Goal: Information Seeking & Learning: Learn about a topic

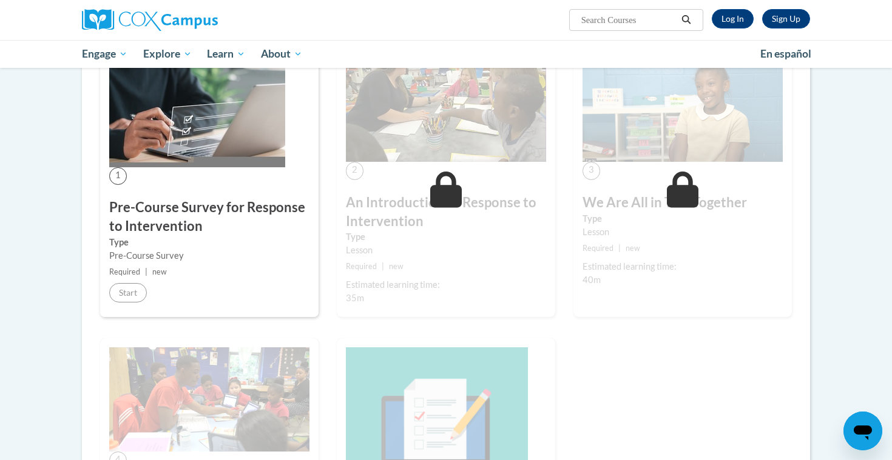
scroll to position [289, 0]
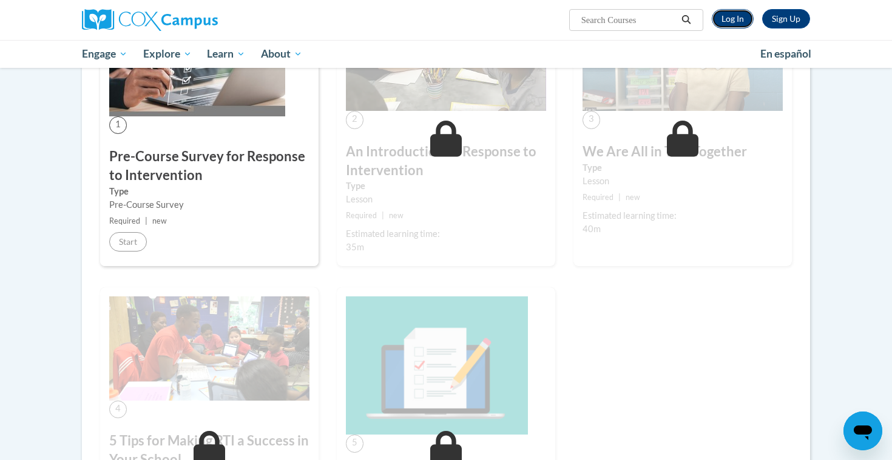
click at [542, 18] on link "Log In" at bounding box center [733, 18] width 42 height 19
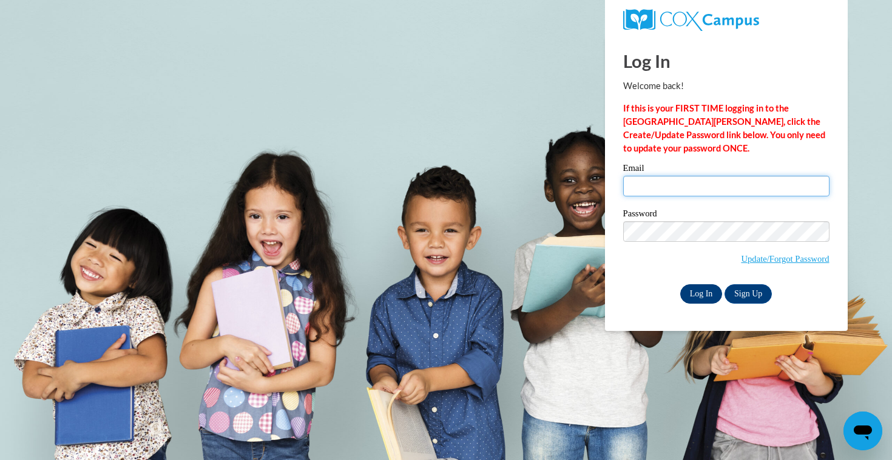
type input "[EMAIL_ADDRESS][DOMAIN_NAME]"
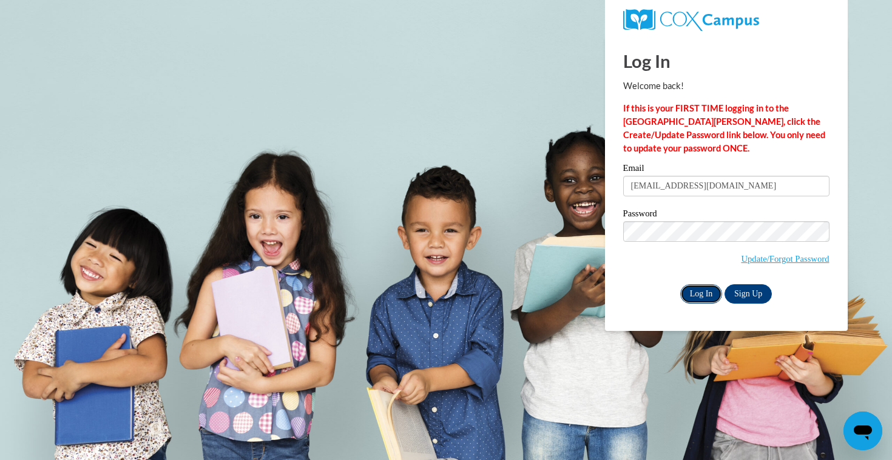
click at [695, 291] on input "Log In" at bounding box center [701, 294] width 42 height 19
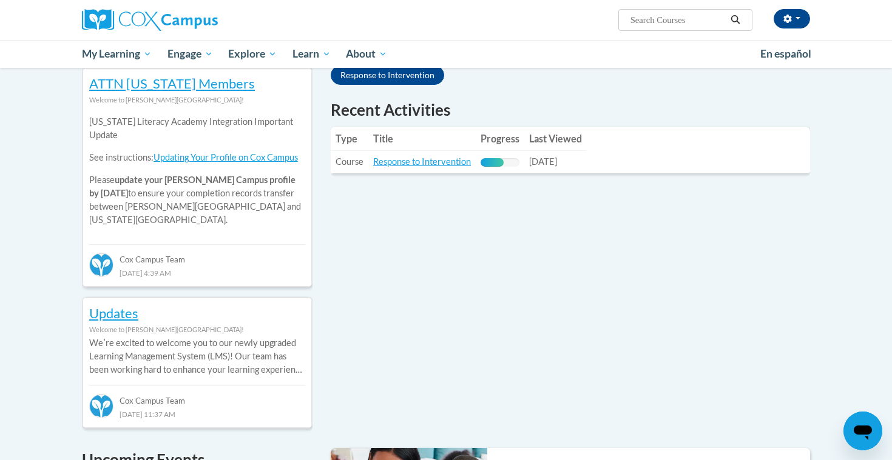
scroll to position [409, 0]
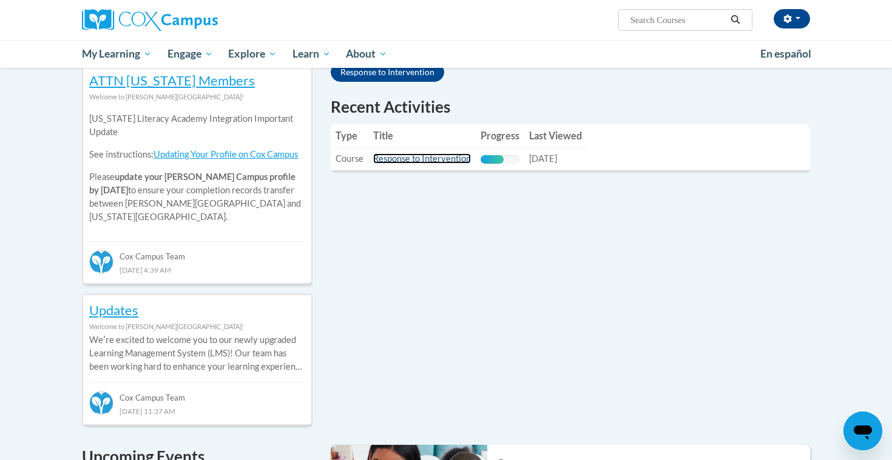
click at [426, 163] on link "Response to Intervention" at bounding box center [422, 158] width 98 height 10
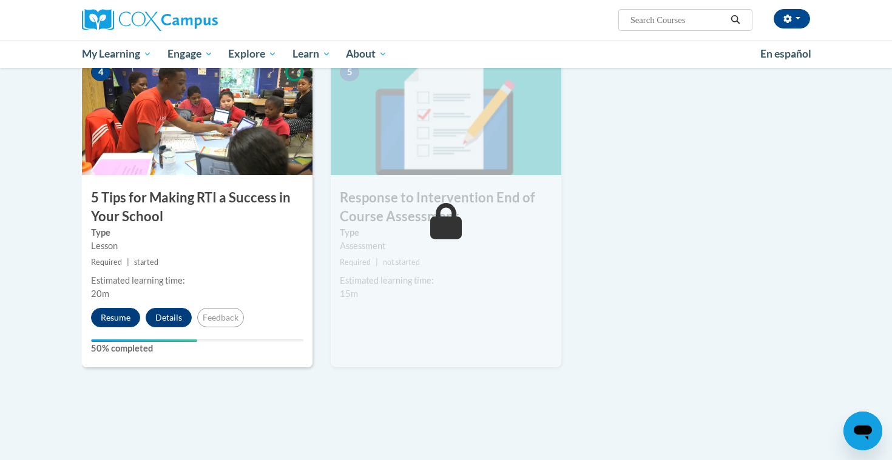
scroll to position [600, 0]
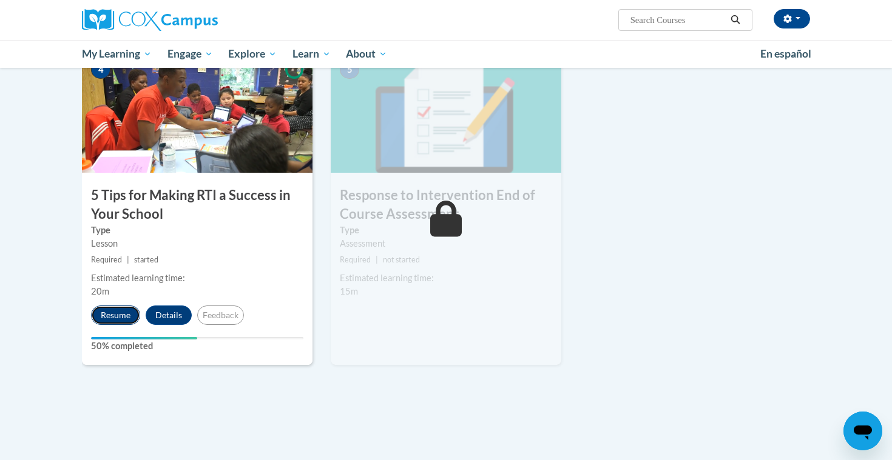
click at [117, 312] on button "Resume" at bounding box center [115, 315] width 49 height 19
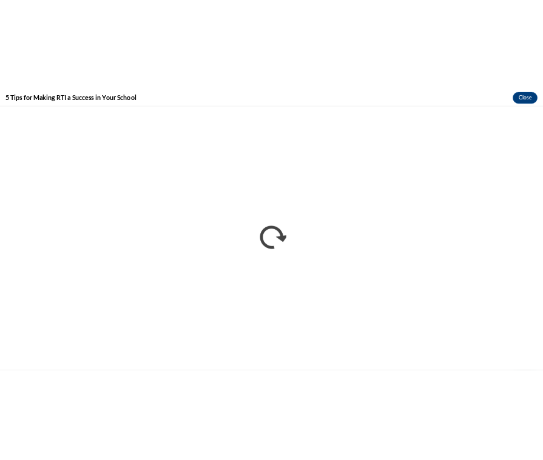
scroll to position [0, 0]
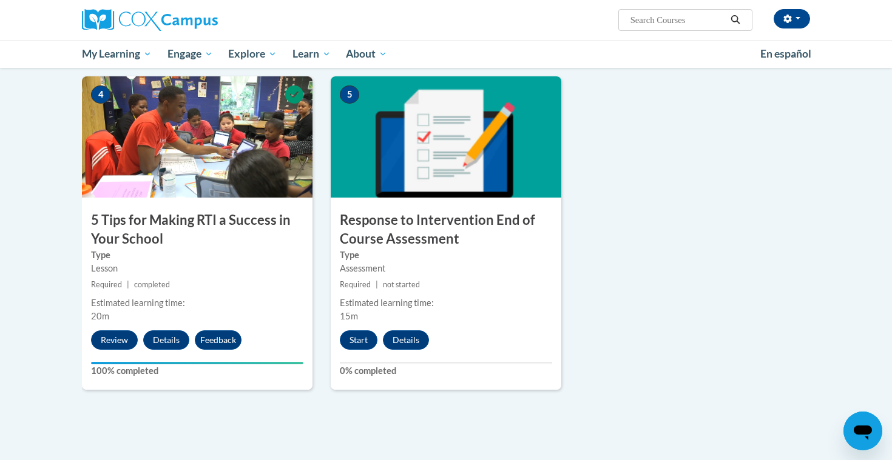
scroll to position [576, 0]
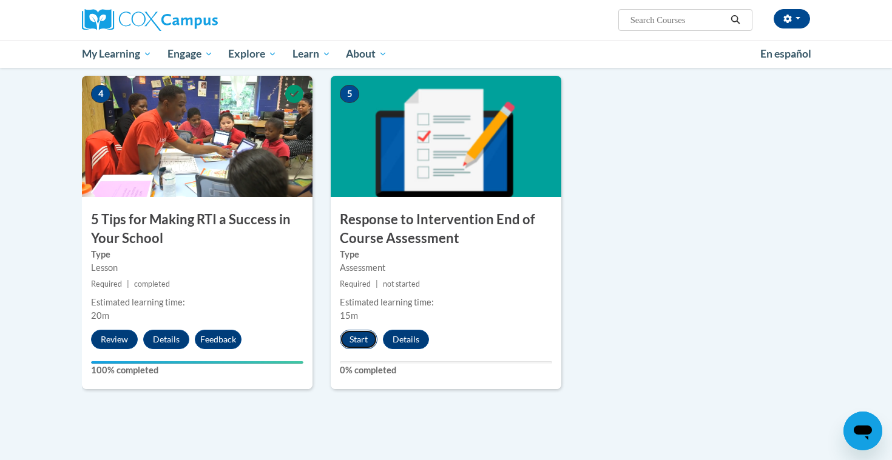
click at [359, 339] on button "Start" at bounding box center [359, 339] width 38 height 19
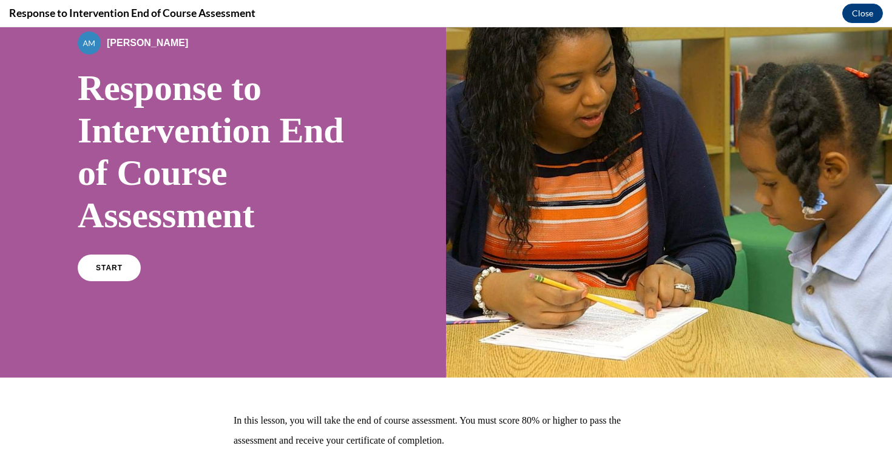
scroll to position [96, 0]
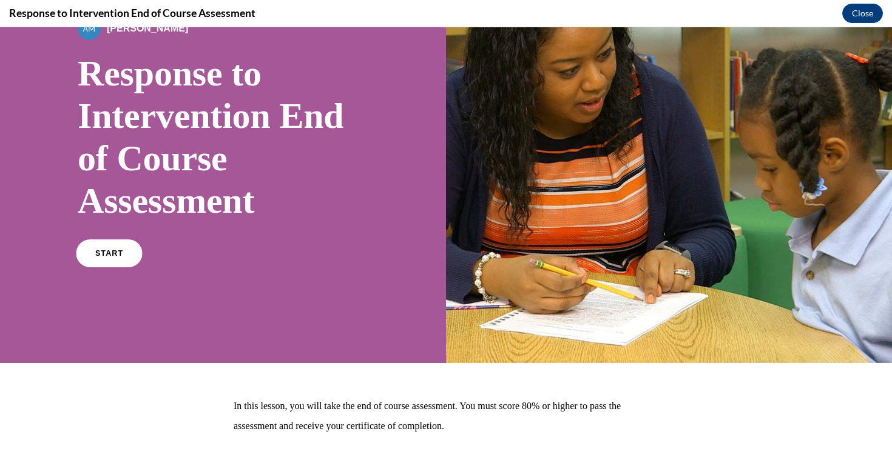
click at [126, 248] on link "START" at bounding box center [109, 254] width 66 height 28
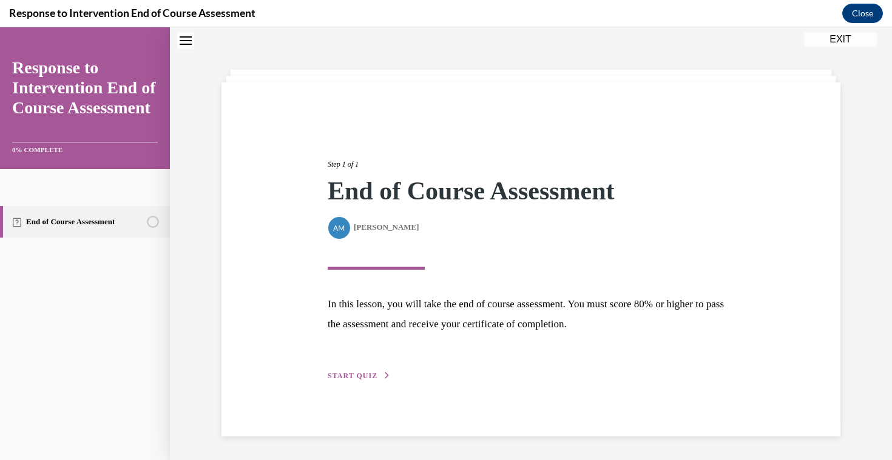
scroll to position [38, 0]
click at [354, 369] on div "Step 1 of 1 End of Course Assessment By [PERSON_NAME] [PERSON_NAME] In this les…" at bounding box center [530, 256] width 425 height 252
click at [354, 371] on span "START QUIZ" at bounding box center [353, 375] width 50 height 8
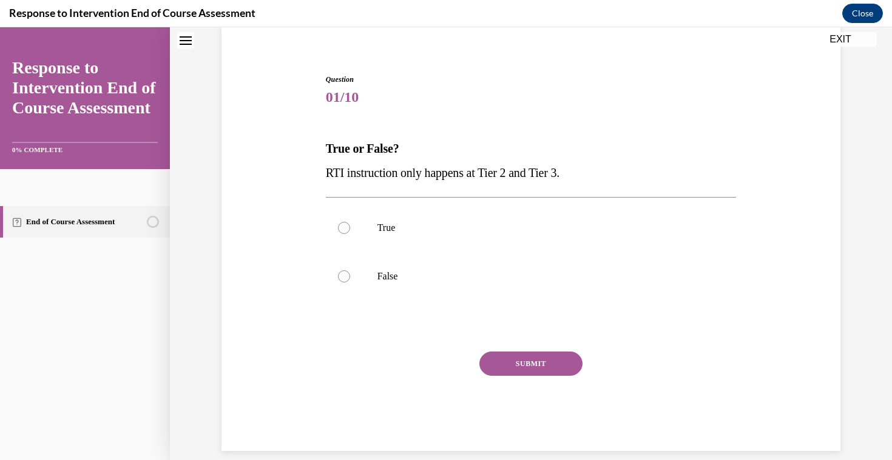
scroll to position [96, 0]
click at [386, 280] on p "False" at bounding box center [541, 275] width 329 height 12
click at [350, 280] on input "False" at bounding box center [344, 275] width 12 height 12
radio input "true"
click at [497, 365] on button "SUBMIT" at bounding box center [530, 363] width 103 height 24
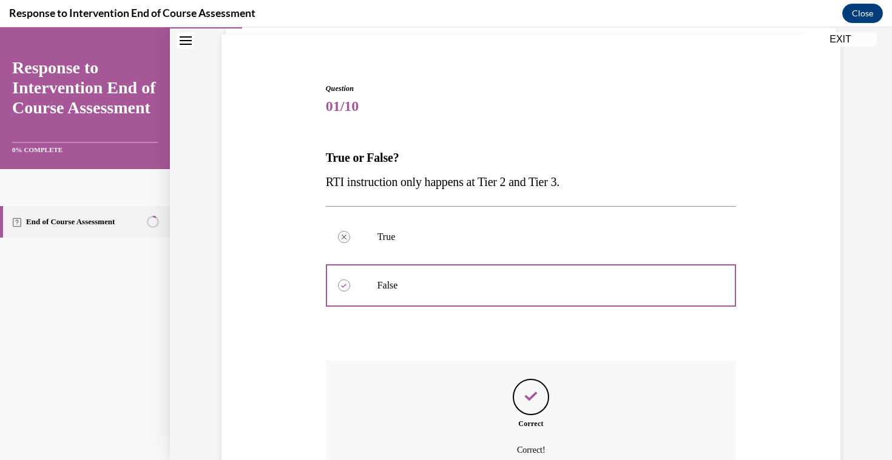
scroll to position [208, 0]
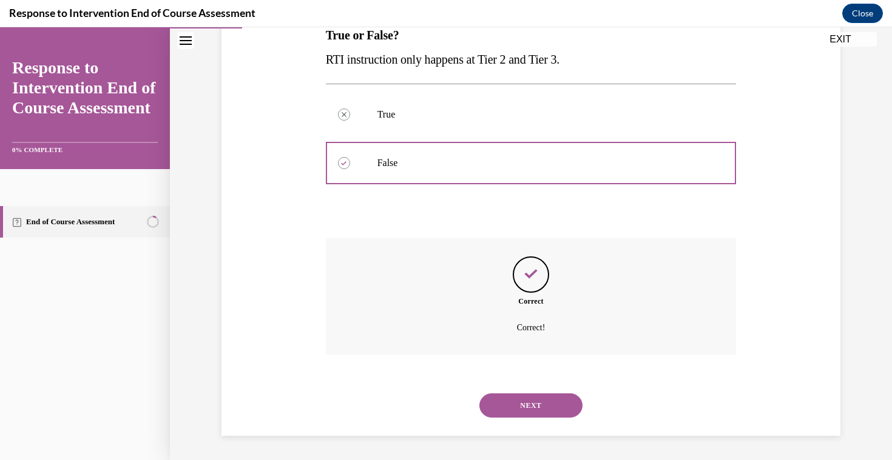
click at [535, 407] on button "NEXT" at bounding box center [530, 406] width 103 height 24
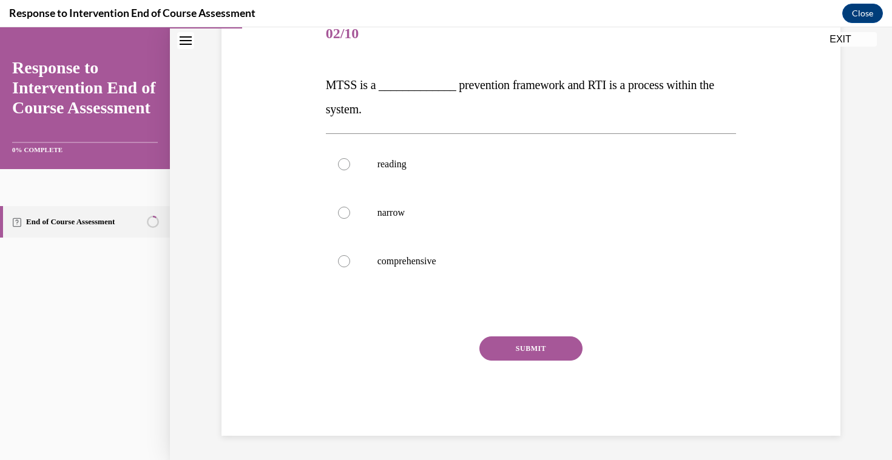
scroll to position [135, 0]
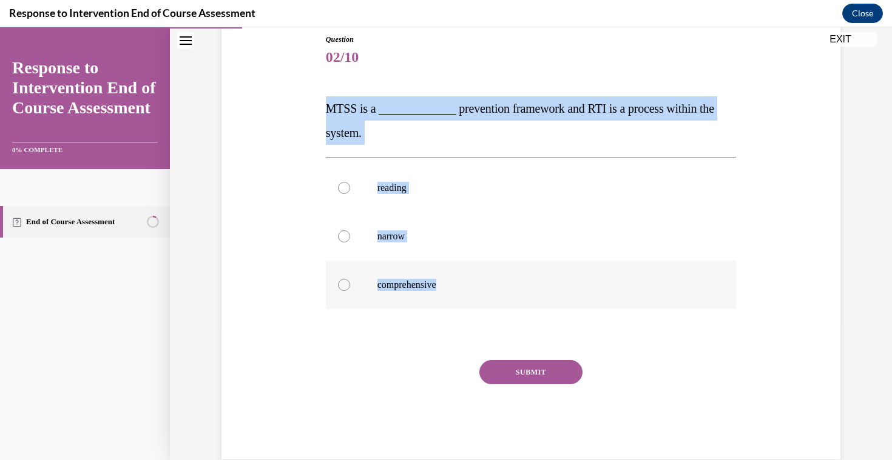
drag, startPoint x: 325, startPoint y: 108, endPoint x: 470, endPoint y: 292, distance: 234.1
click at [470, 292] on div "Question 02/10 MTSS is a _____________ prevention framework and RTI is a proces…" at bounding box center [531, 238] width 417 height 444
copy div "MTSS is a _____________ prevention framework and RTI is a process within the sy…"
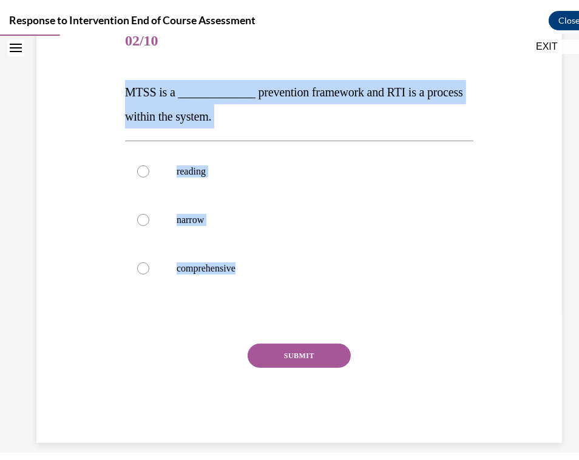
scroll to position [158, 0]
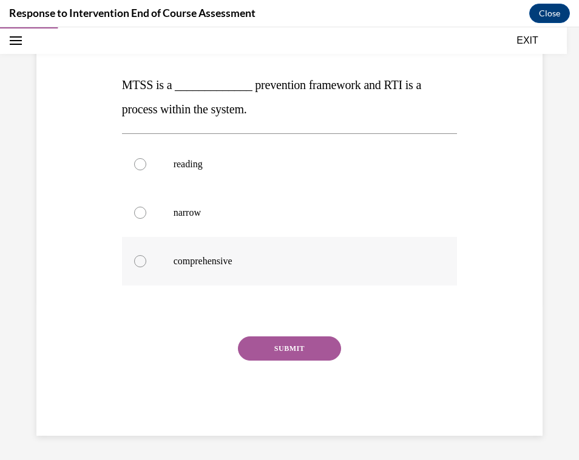
click at [217, 265] on p "comprehensive" at bounding box center [300, 261] width 254 height 12
click at [146, 265] on input "comprehensive" at bounding box center [140, 261] width 12 height 12
radio input "true"
click at [265, 355] on button "SUBMIT" at bounding box center [289, 349] width 103 height 24
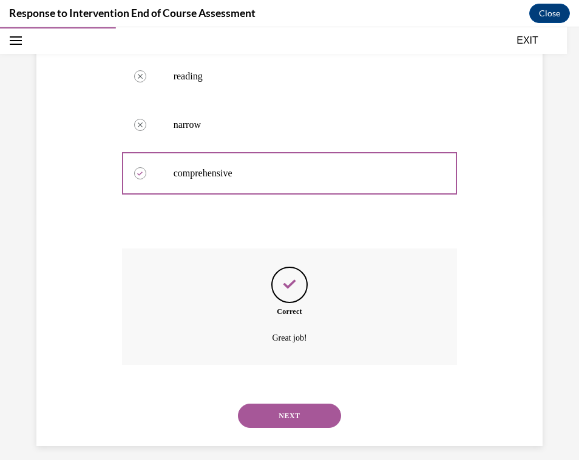
scroll to position [257, 0]
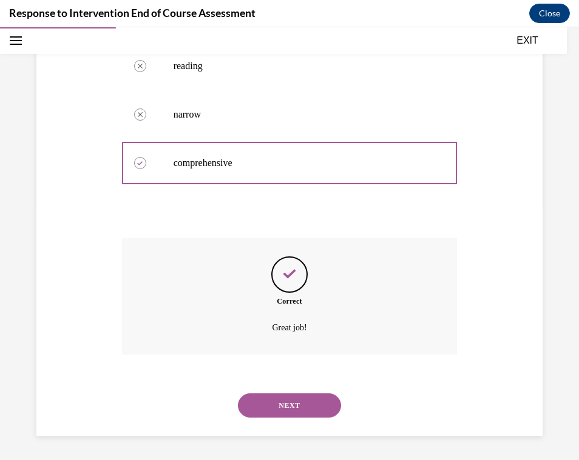
click at [266, 404] on button "NEXT" at bounding box center [289, 406] width 103 height 24
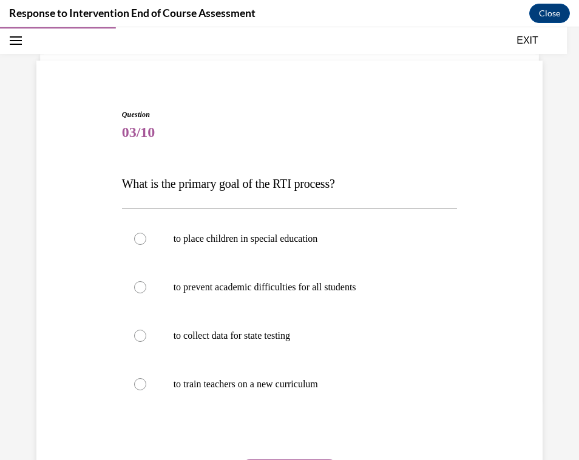
scroll to position [68, 0]
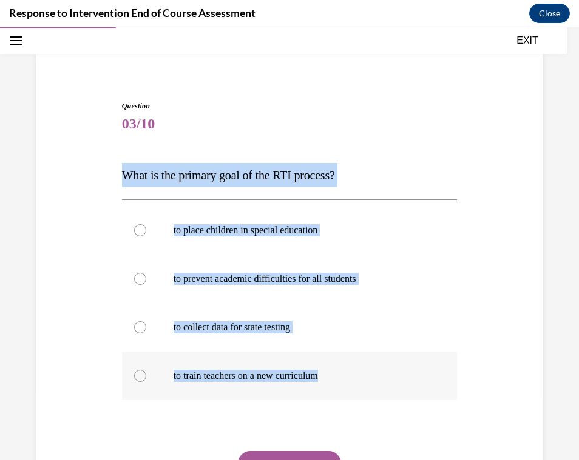
drag, startPoint x: 124, startPoint y: 176, endPoint x: 359, endPoint y: 377, distance: 309.4
click at [359, 377] on div "Question 03/10 What is the primary goal of the RTI process? to place children i…" at bounding box center [289, 326] width 335 height 450
copy div "What is the primary goal of the RTI process? to place children in special educa…"
click at [264, 286] on label "to prevent academic difficulties for all students" at bounding box center [289, 279] width 335 height 49
click at [146, 285] on input "to prevent academic difficulties for all students" at bounding box center [140, 279] width 12 height 12
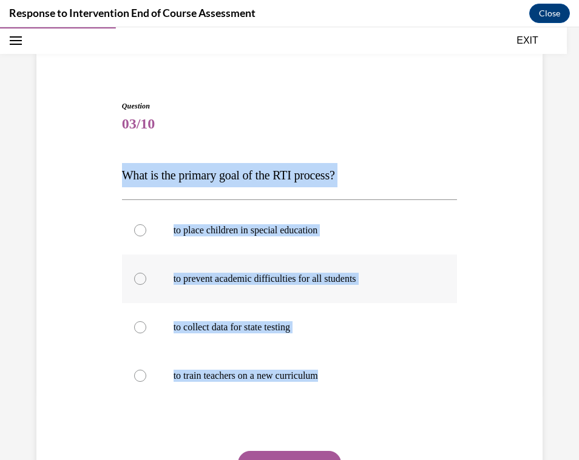
radio input "true"
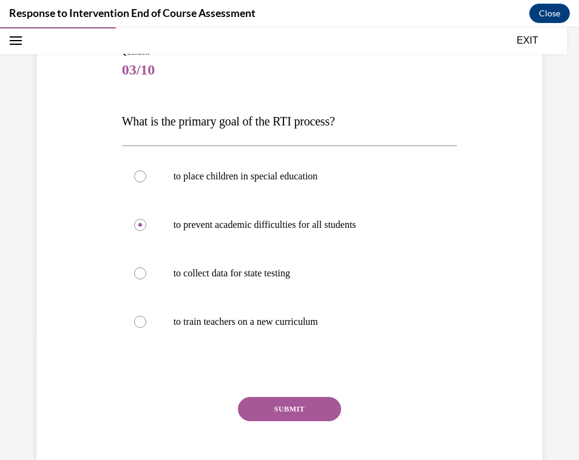
click at [303, 408] on button "SUBMIT" at bounding box center [289, 409] width 103 height 24
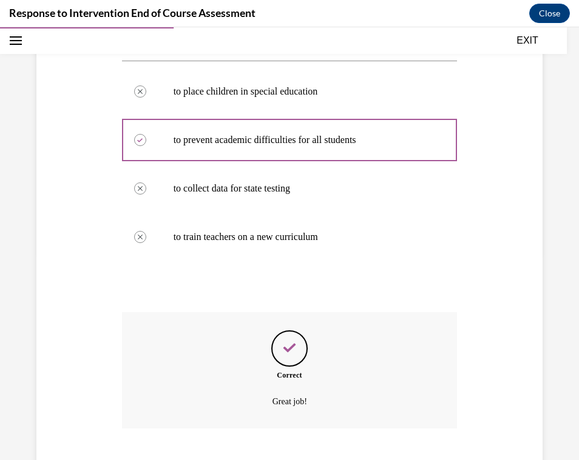
scroll to position [281, 0]
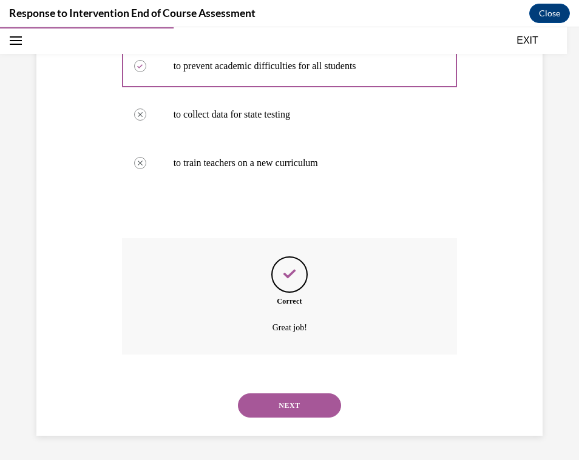
click at [292, 405] on button "NEXT" at bounding box center [289, 406] width 103 height 24
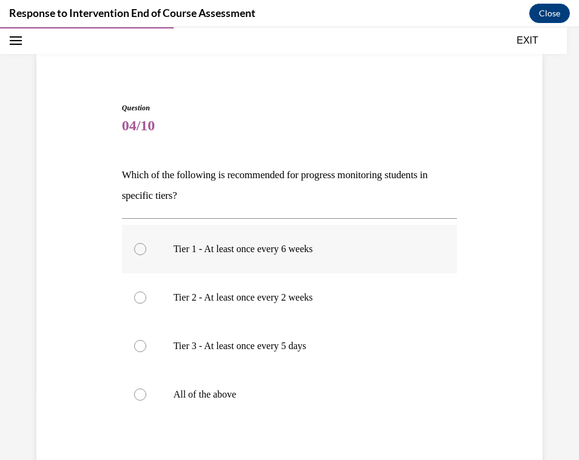
scroll to position [78, 0]
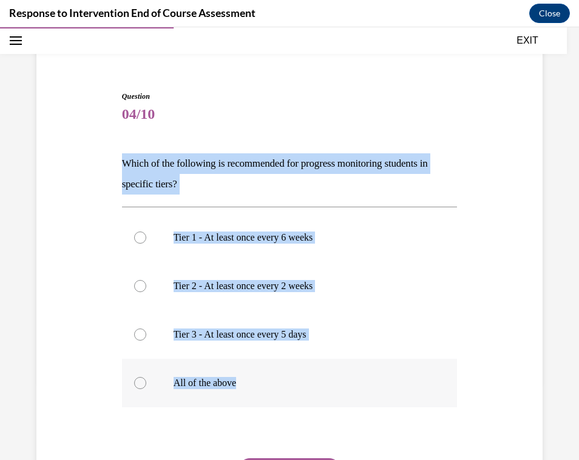
drag, startPoint x: 121, startPoint y: 162, endPoint x: 244, endPoint y: 388, distance: 257.1
click at [244, 388] on div "Question 04/10 Which of the following is recommended for progress monitoring st…" at bounding box center [289, 324] width 335 height 467
copy div "Which of the following is recommended for progress monitoring students in speci…"
click at [220, 384] on p "All of the above" at bounding box center [300, 383] width 254 height 12
click at [146, 384] on input "All of the above" at bounding box center [140, 383] width 12 height 12
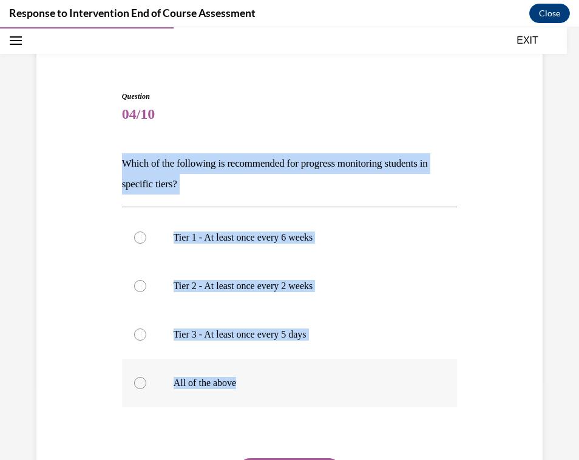
radio input "true"
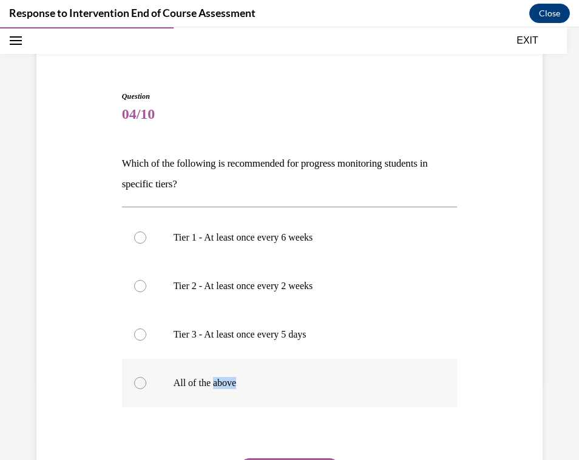
click at [220, 384] on p "All of the above" at bounding box center [300, 383] width 254 height 12
click at [146, 384] on input "All of the above" at bounding box center [140, 383] width 12 height 12
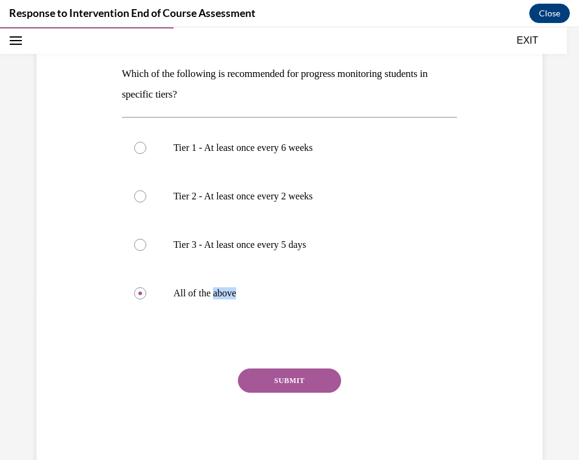
click at [311, 385] on button "SUBMIT" at bounding box center [289, 381] width 103 height 24
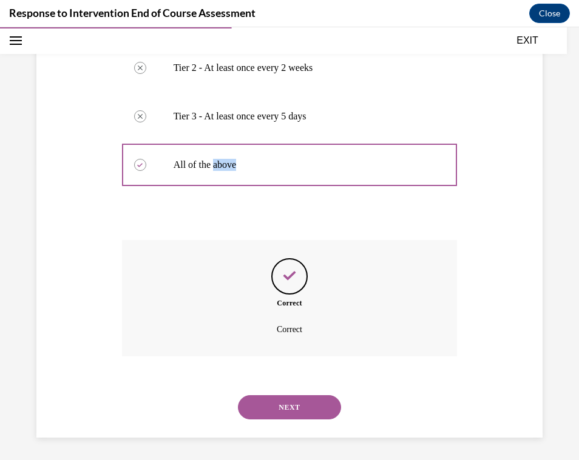
scroll to position [298, 0]
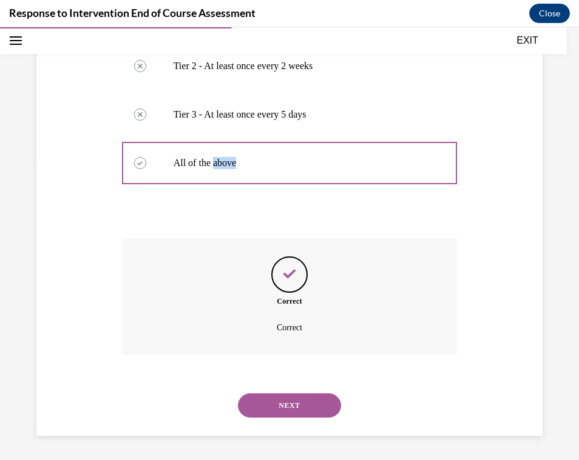
click at [286, 402] on button "NEXT" at bounding box center [289, 406] width 103 height 24
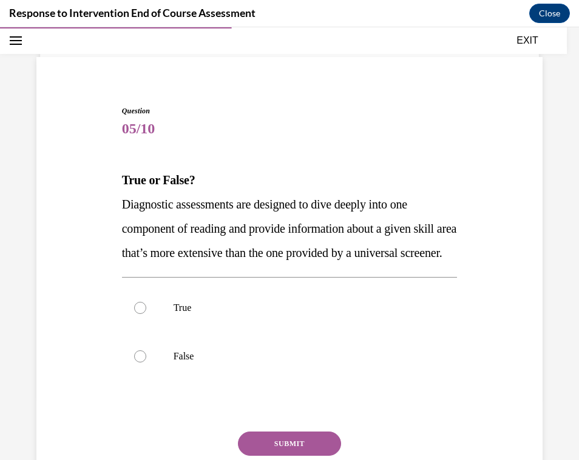
scroll to position [81, 0]
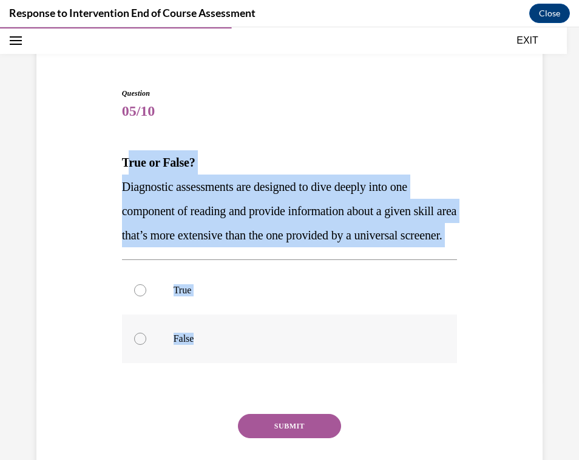
drag, startPoint x: 125, startPoint y: 163, endPoint x: 200, endPoint y: 367, distance: 217.6
click at [200, 368] on div "Question 05/10 True or False? Diagnostic assessments are designed to dive deepl…" at bounding box center [289, 301] width 335 height 426
copy div "rue or False? Diagnostic assessments are designed to dive deeply into one compo…"
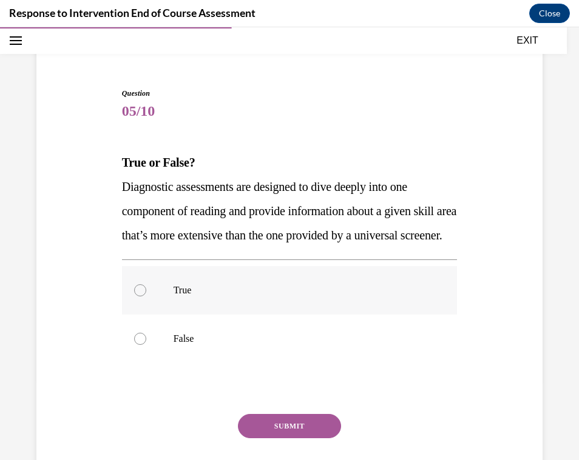
click at [189, 297] on p "True" at bounding box center [300, 291] width 254 height 12
click at [146, 297] on input "True" at bounding box center [140, 291] width 12 height 12
radio input "true"
click at [288, 439] on button "SUBMIT" at bounding box center [289, 426] width 103 height 24
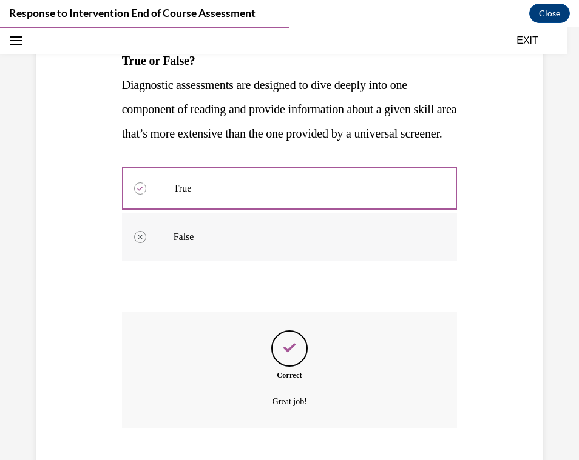
scroll to position [281, 0]
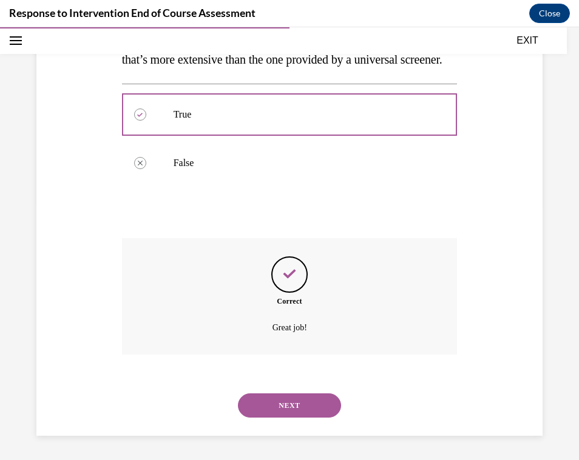
click at [307, 395] on button "NEXT" at bounding box center [289, 406] width 103 height 24
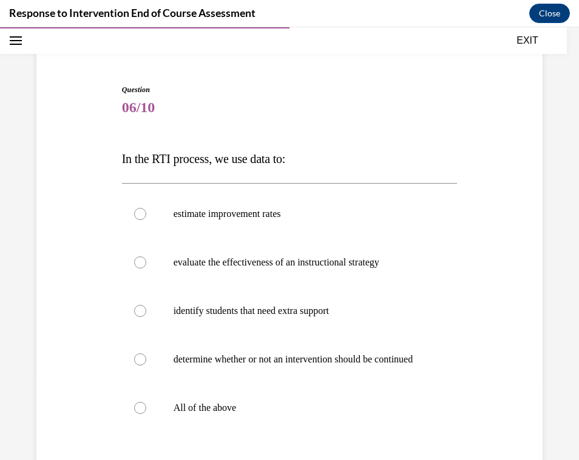
scroll to position [102, 0]
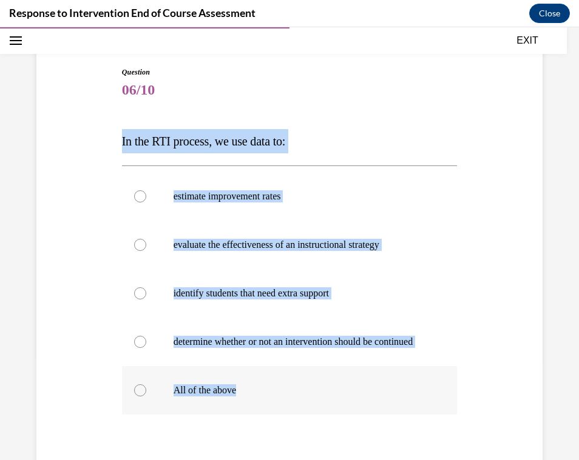
drag, startPoint x: 122, startPoint y: 143, endPoint x: 268, endPoint y: 400, distance: 296.1
click at [268, 400] on div "Question 06/10 In the RTI process, we use data to: estimate improvement rates e…" at bounding box center [289, 316] width 335 height 499
copy div "In the RTI process, we use data to: estimate improvement rates evaluate the eff…"
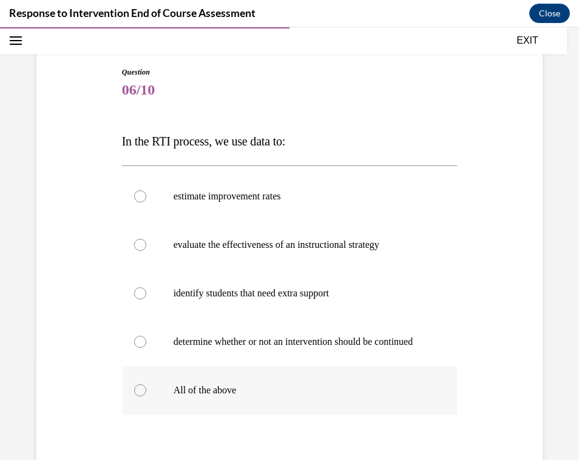
click at [251, 409] on label "All of the above" at bounding box center [289, 390] width 335 height 49
click at [146, 397] on input "All of the above" at bounding box center [140, 391] width 12 height 12
radio input "true"
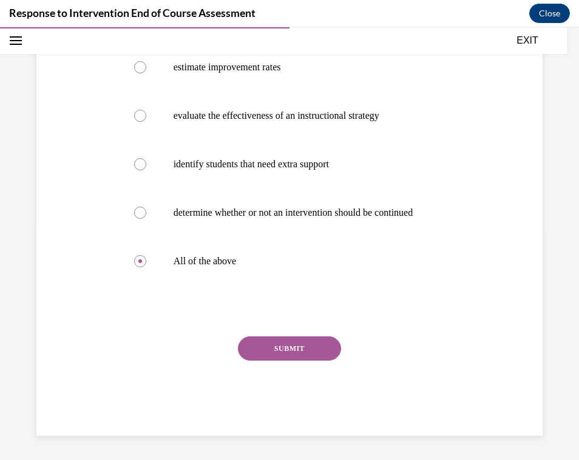
click at [292, 342] on button "SUBMIT" at bounding box center [289, 349] width 103 height 24
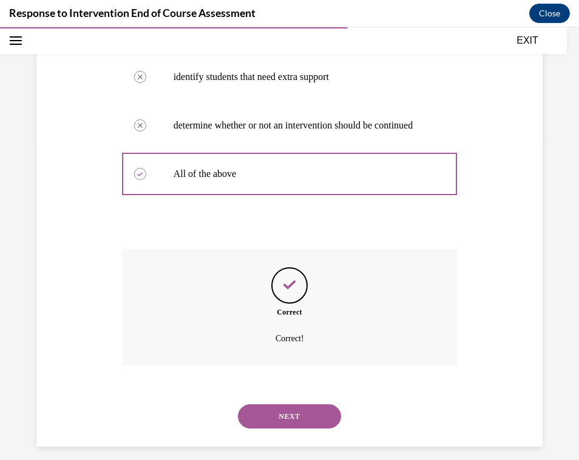
scroll to position [342, 0]
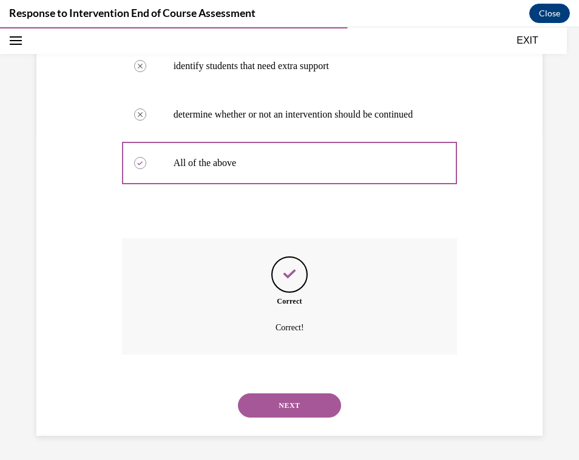
click at [289, 413] on button "NEXT" at bounding box center [289, 406] width 103 height 24
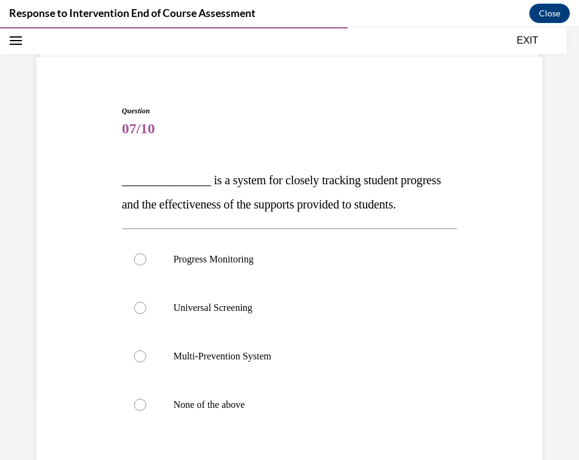
scroll to position [78, 0]
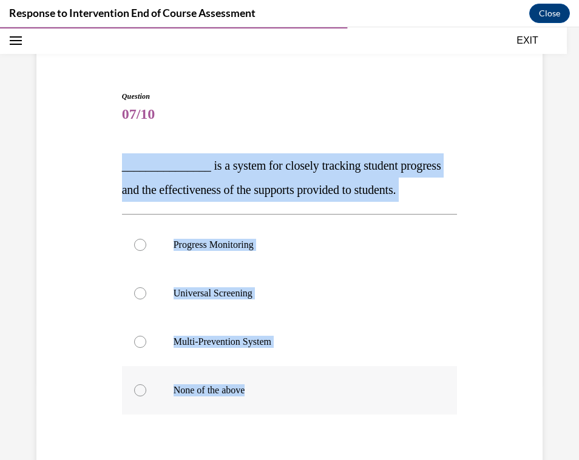
drag, startPoint x: 122, startPoint y: 172, endPoint x: 255, endPoint y: 408, distance: 271.3
click at [255, 408] on div "Question 07/10 _______________ is a system for closely tracking student progres…" at bounding box center [289, 328] width 335 height 474
copy div "_______________ is a system for closely tracking student progress and the effec…"
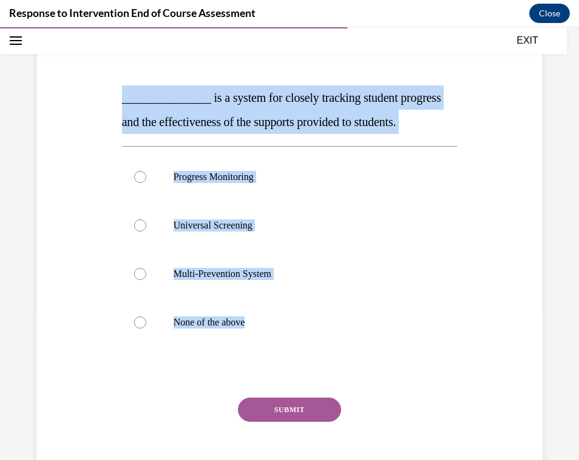
scroll to position [207, 0]
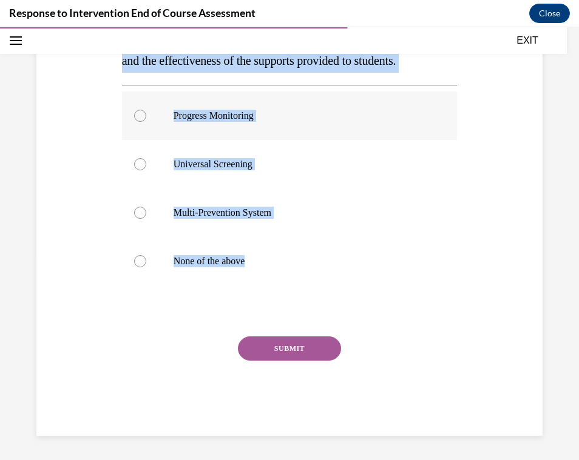
click at [268, 130] on label "Progress Monitoring" at bounding box center [289, 116] width 335 height 49
click at [146, 122] on input "Progress Monitoring" at bounding box center [140, 116] width 12 height 12
radio input "true"
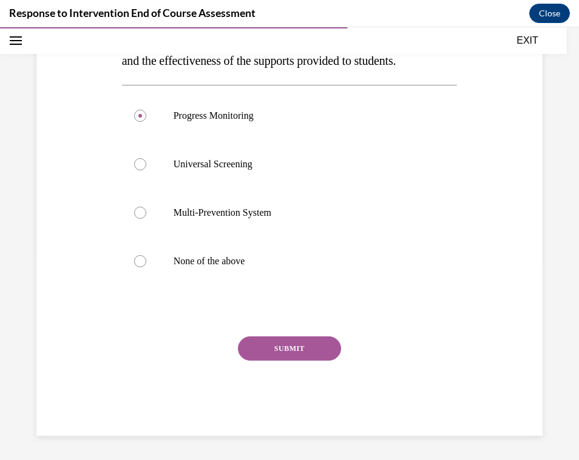
click at [300, 349] on button "SUBMIT" at bounding box center [289, 349] width 103 height 24
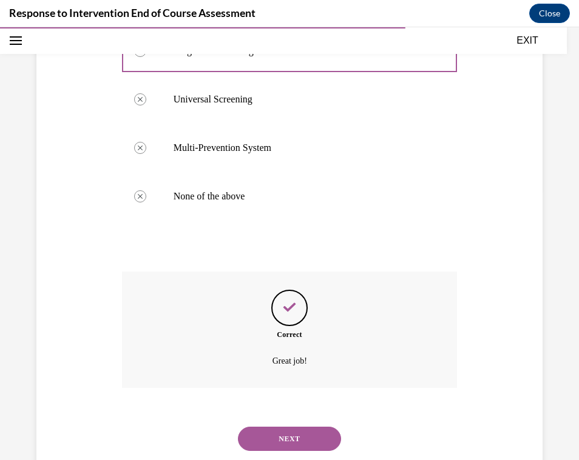
scroll to position [305, 0]
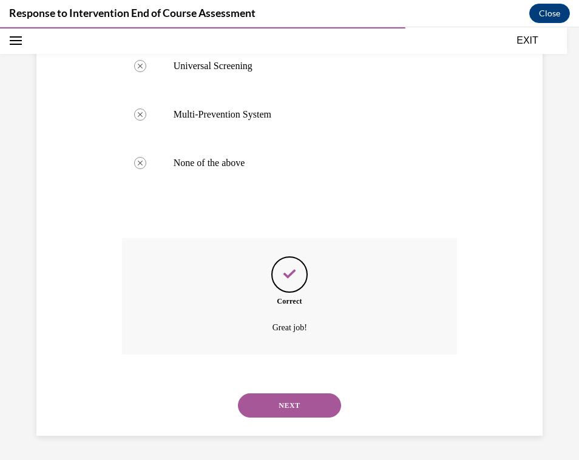
click at [294, 413] on button "NEXT" at bounding box center [289, 406] width 103 height 24
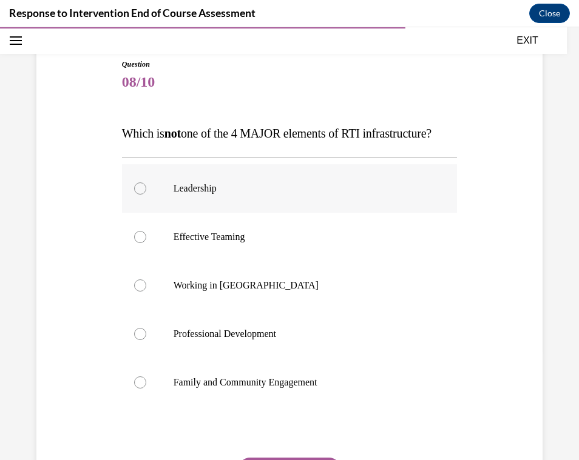
scroll to position [127, 0]
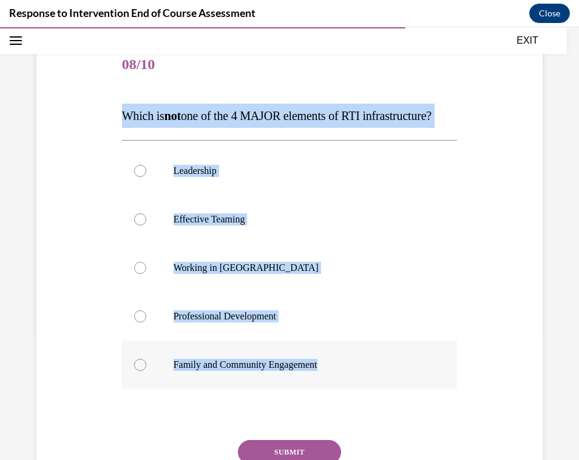
drag, startPoint x: 122, startPoint y: 115, endPoint x: 325, endPoint y: 400, distance: 349.8
click at [325, 400] on div "Question 08/10 Which is not one of the 4 MAJOR elements of RTI infrastructure? …" at bounding box center [289, 290] width 335 height 499
copy div "Which is not one of the 4 MAJOR elements of RTI infrastructure? Leadership Effe…"
click at [289, 292] on label "Working in [GEOGRAPHIC_DATA]" at bounding box center [289, 268] width 335 height 49
click at [146, 274] on input "Working in [GEOGRAPHIC_DATA]" at bounding box center [140, 268] width 12 height 12
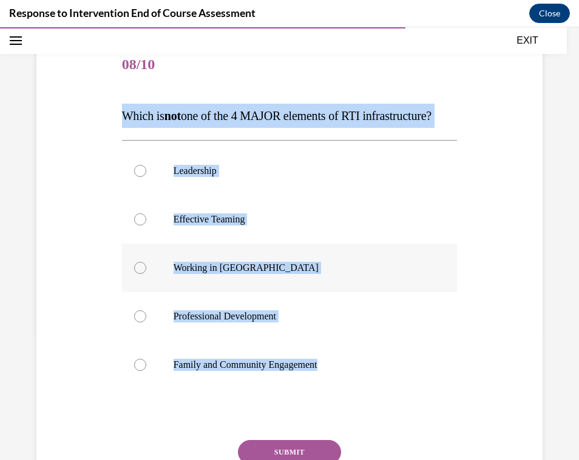
radio input "true"
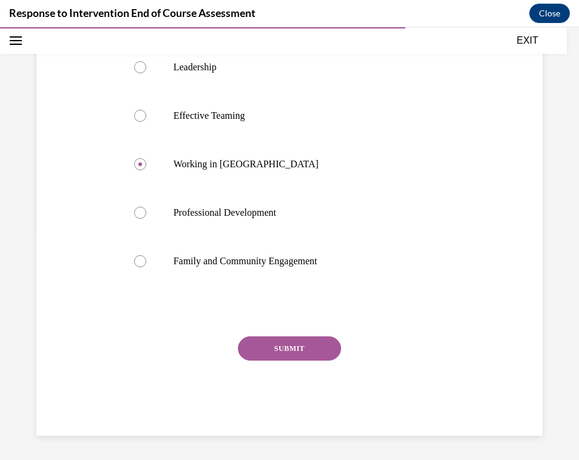
click at [297, 349] on button "SUBMIT" at bounding box center [289, 349] width 103 height 24
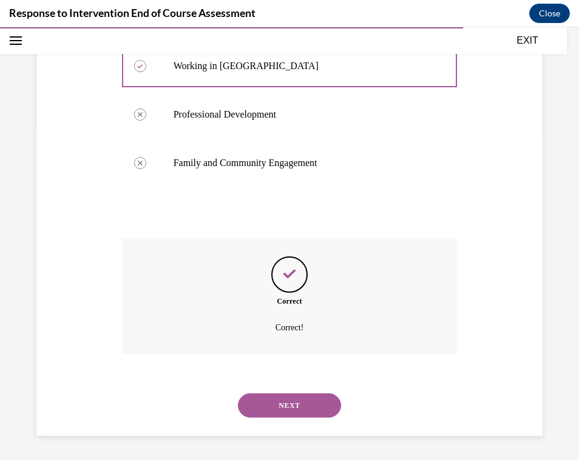
scroll to position [354, 0]
click at [301, 399] on button "NEXT" at bounding box center [289, 406] width 103 height 24
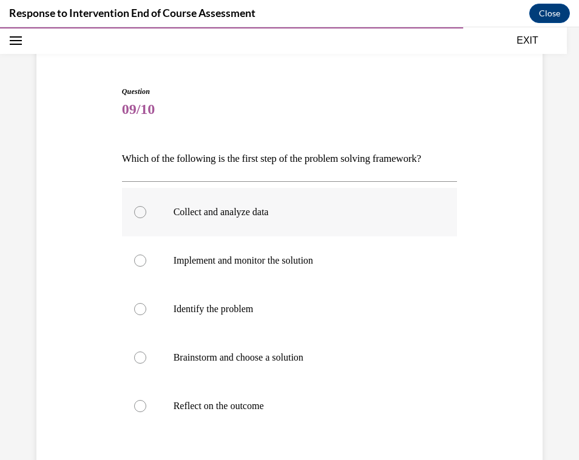
scroll to position [97, 0]
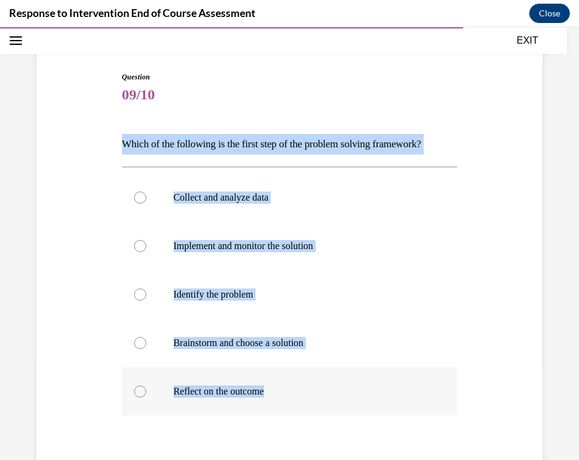
drag, startPoint x: 124, startPoint y: 144, endPoint x: 278, endPoint y: 394, distance: 293.6
click at [278, 394] on div "Question 09/10 Which of the following is the first step of the problem solving …" at bounding box center [289, 319] width 335 height 495
copy div "Which of the following is the first step of the problem solving framework? Coll…"
click at [227, 305] on label "Identify the problem" at bounding box center [289, 295] width 335 height 49
click at [146, 301] on input "Identify the problem" at bounding box center [140, 295] width 12 height 12
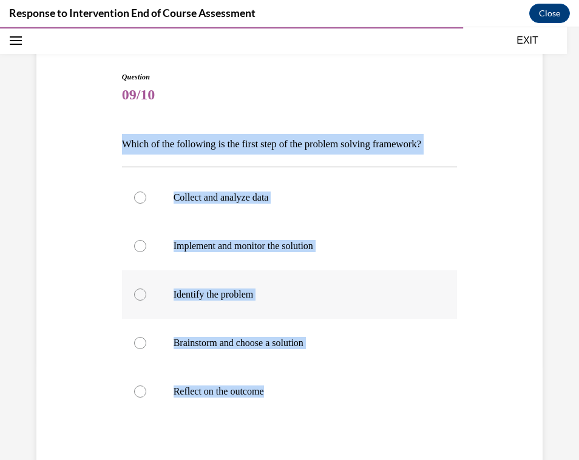
radio input "true"
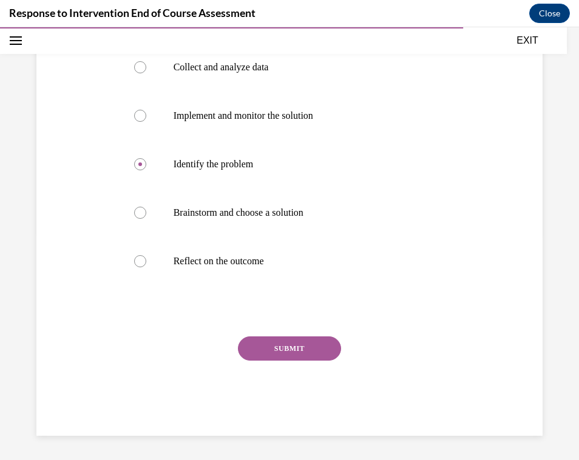
click at [281, 348] on button "SUBMIT" at bounding box center [289, 349] width 103 height 24
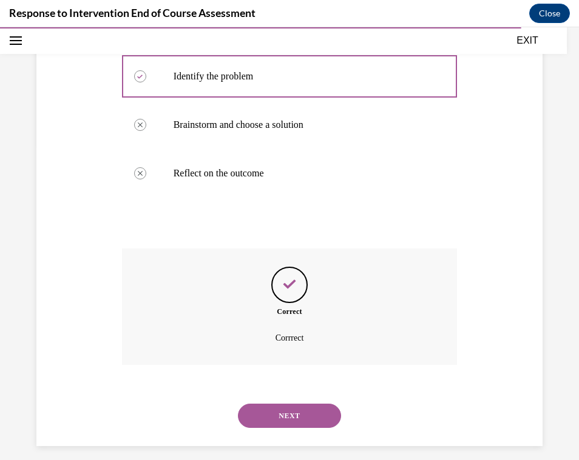
scroll to position [326, 0]
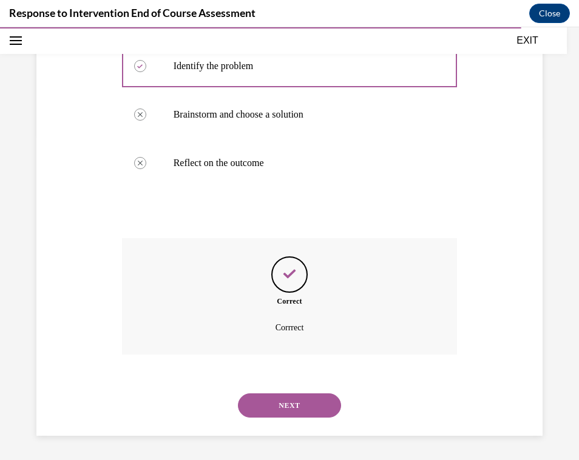
click at [292, 400] on button "NEXT" at bounding box center [289, 406] width 103 height 24
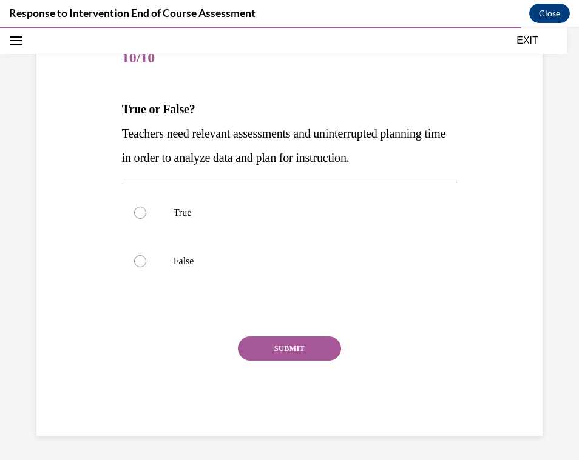
scroll to position [134, 0]
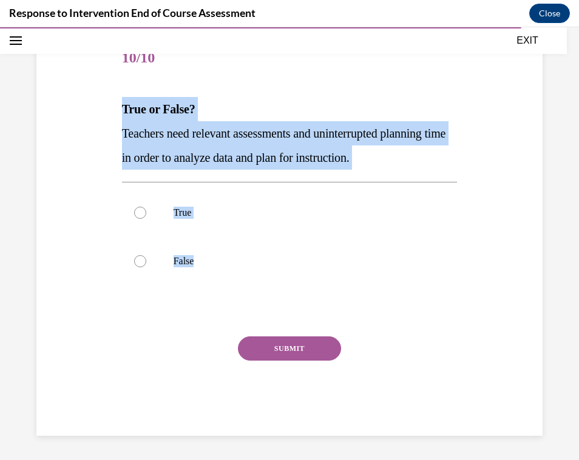
drag, startPoint x: 123, startPoint y: 107, endPoint x: 214, endPoint y: 287, distance: 202.1
click at [214, 287] on div "Question 10/10 True or False? Teachers need relevant assessments and uninterrup…" at bounding box center [289, 236] width 335 height 402
copy div "True or False? Teachers need relevant assessments and uninterrupted planning ti…"
click at [189, 212] on p "True" at bounding box center [300, 213] width 254 height 12
click at [146, 212] on input "True" at bounding box center [140, 213] width 12 height 12
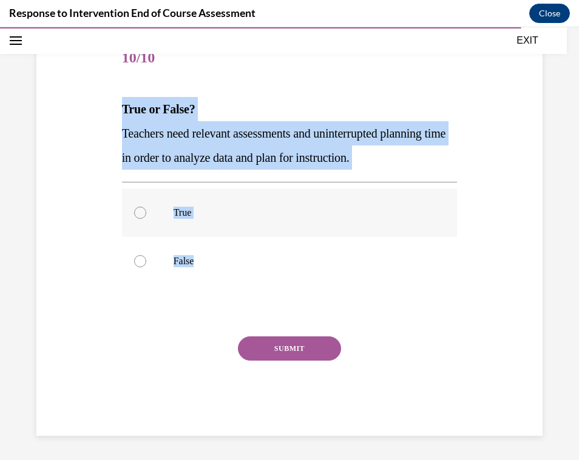
radio input "true"
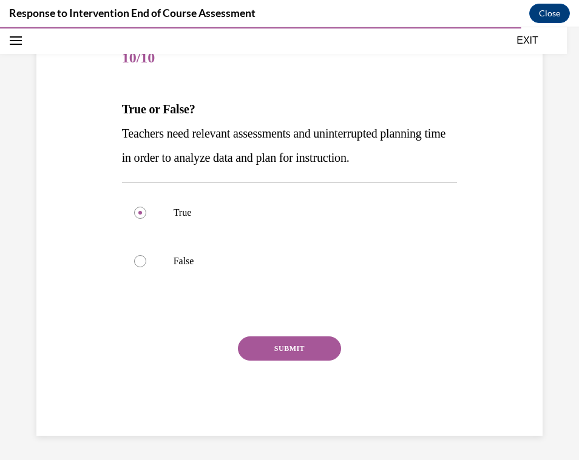
click at [270, 340] on button "SUBMIT" at bounding box center [289, 349] width 103 height 24
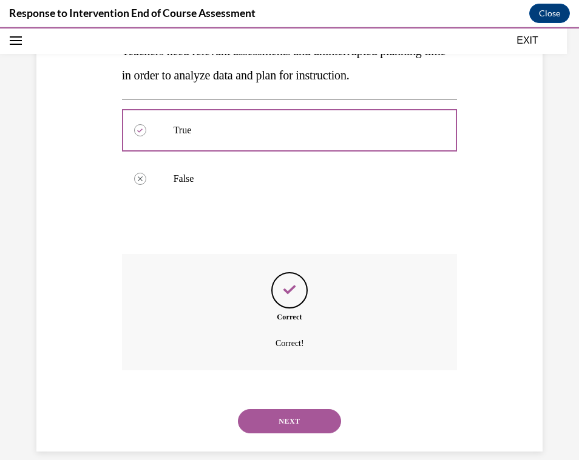
scroll to position [232, 0]
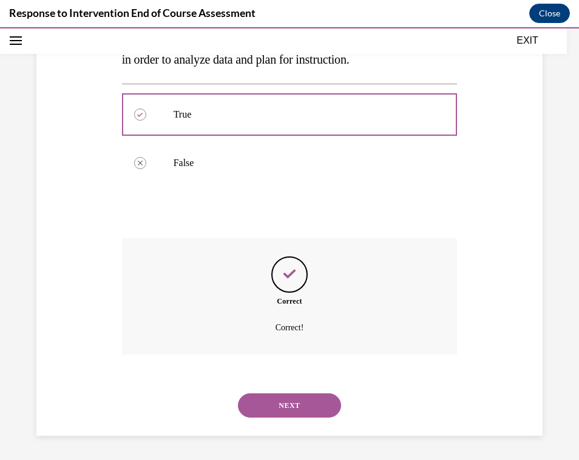
click at [292, 409] on button "NEXT" at bounding box center [289, 406] width 103 height 24
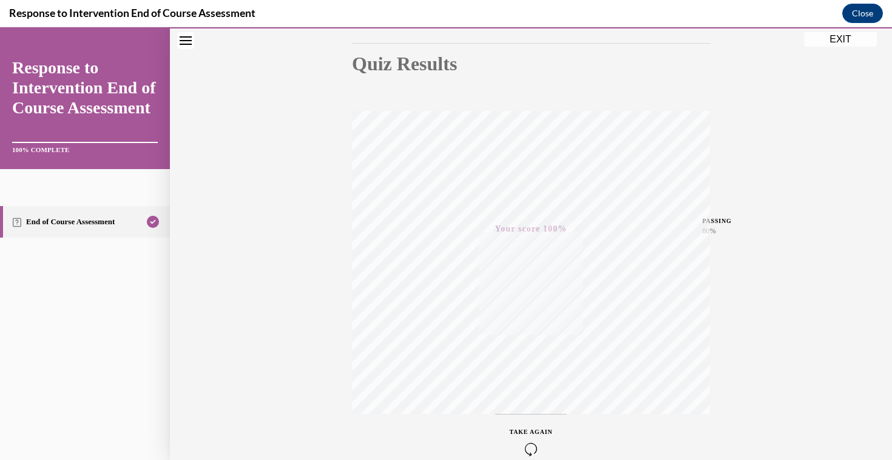
scroll to position [132, 0]
click at [839, 33] on button "EXIT" at bounding box center [840, 39] width 73 height 15
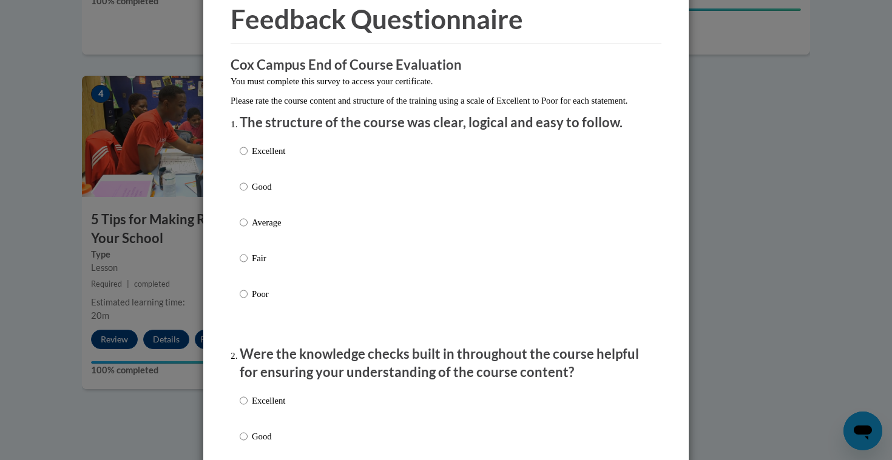
scroll to position [83, 0]
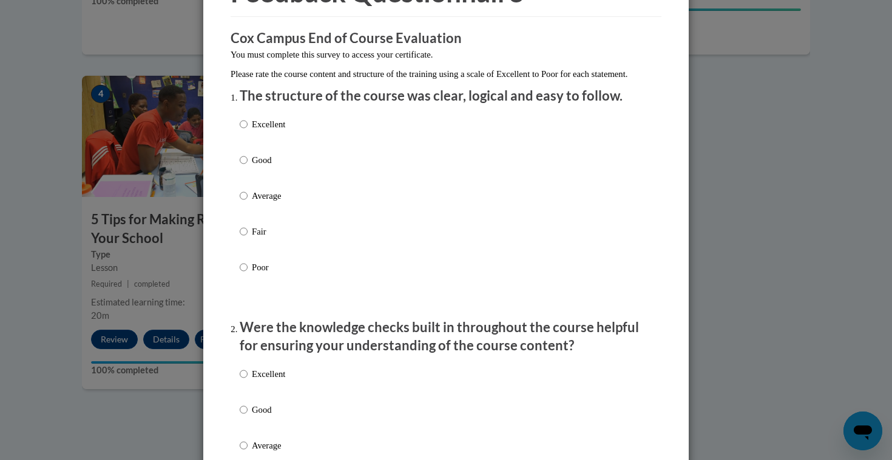
click at [268, 167] on p "Good" at bounding box center [268, 159] width 33 height 13
click at [248, 167] on input "Good" at bounding box center [244, 159] width 8 height 13
radio input "true"
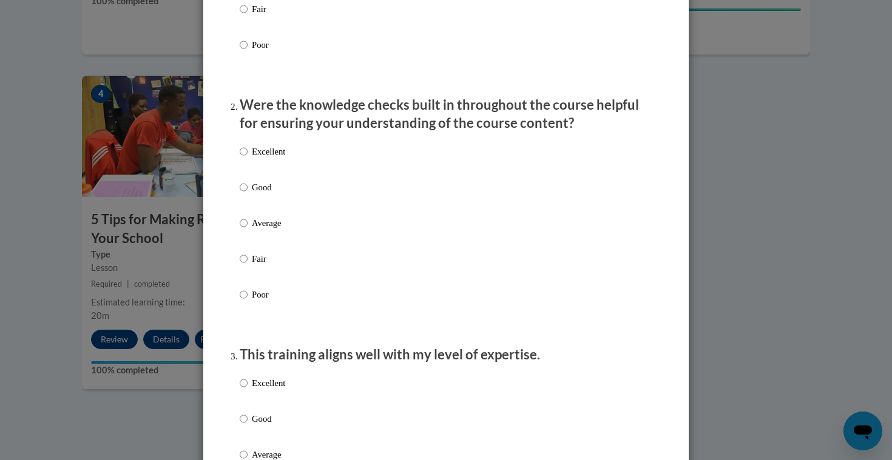
scroll to position [307, 0]
click at [265, 192] on p "Good" at bounding box center [268, 185] width 33 height 13
click at [248, 192] on input "Good" at bounding box center [244, 185] width 8 height 13
radio input "true"
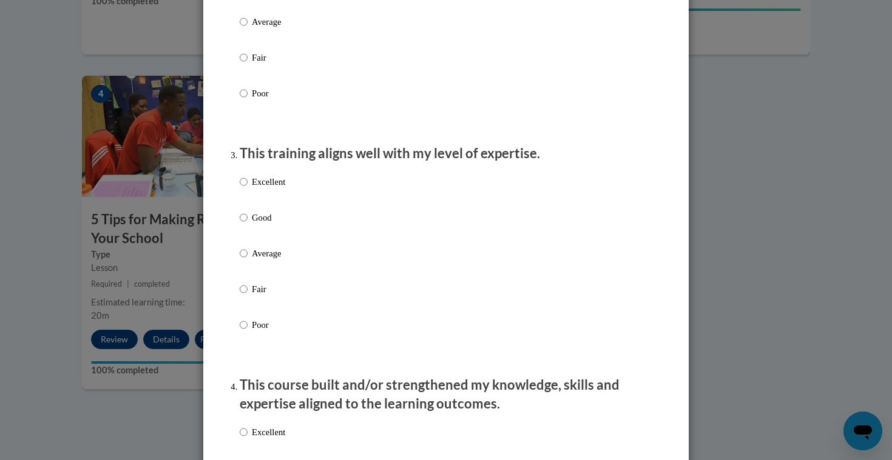
scroll to position [510, 0]
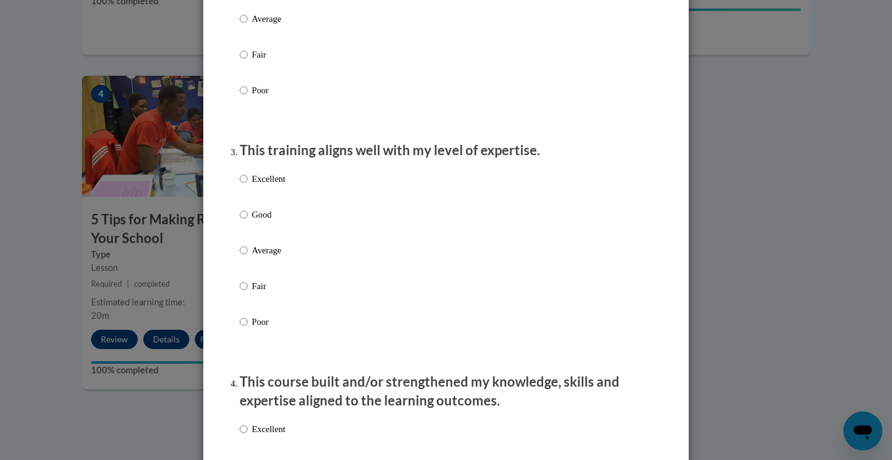
click at [265, 199] on label "Excellent" at bounding box center [262, 188] width 45 height 33
click at [248, 186] on input "Excellent" at bounding box center [244, 178] width 8 height 13
radio input "true"
click at [263, 218] on div "Excellent Good Average Fair Poor" at bounding box center [262, 260] width 45 height 188
click at [263, 205] on label "Excellent" at bounding box center [262, 188] width 45 height 33
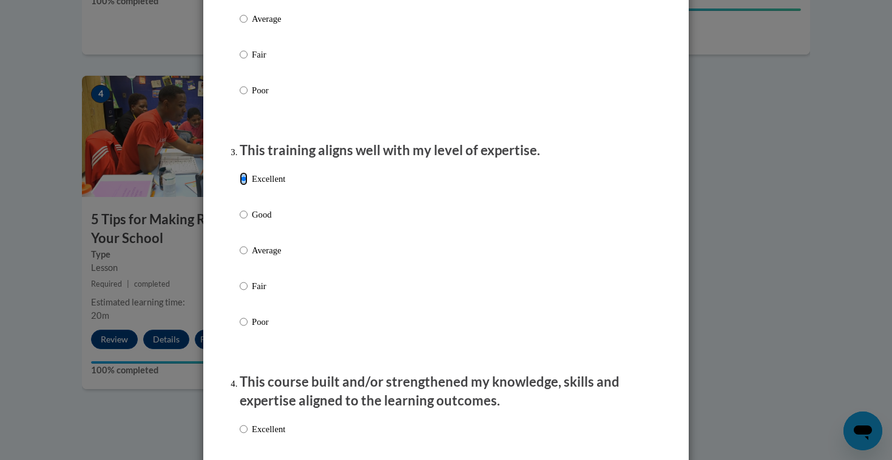
click at [248, 186] on input "Excellent" at bounding box center [244, 178] width 8 height 13
click at [262, 221] on p "Good" at bounding box center [268, 214] width 33 height 13
click at [248, 221] on input "Good" at bounding box center [244, 214] width 8 height 13
radio input "true"
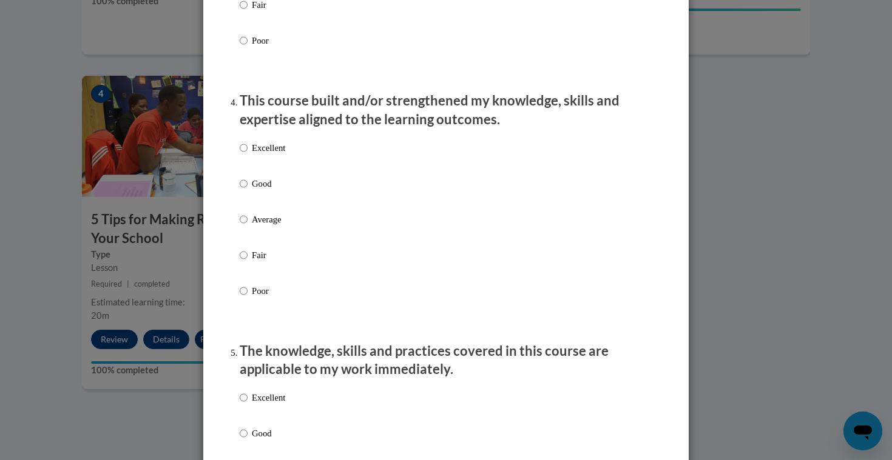
scroll to position [792, 0]
click at [290, 150] on div "Excellent Good Average Fair Poor" at bounding box center [446, 233] width 413 height 198
click at [290, 157] on div "Excellent Good Average Fair Poor" at bounding box center [446, 233] width 413 height 198
click at [278, 153] on p "Excellent" at bounding box center [268, 146] width 33 height 13
click at [248, 153] on input "Excellent" at bounding box center [244, 146] width 8 height 13
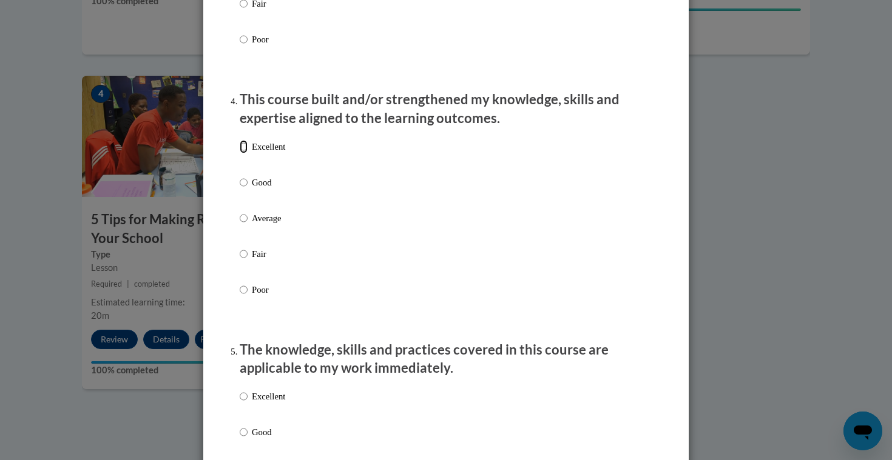
radio input "true"
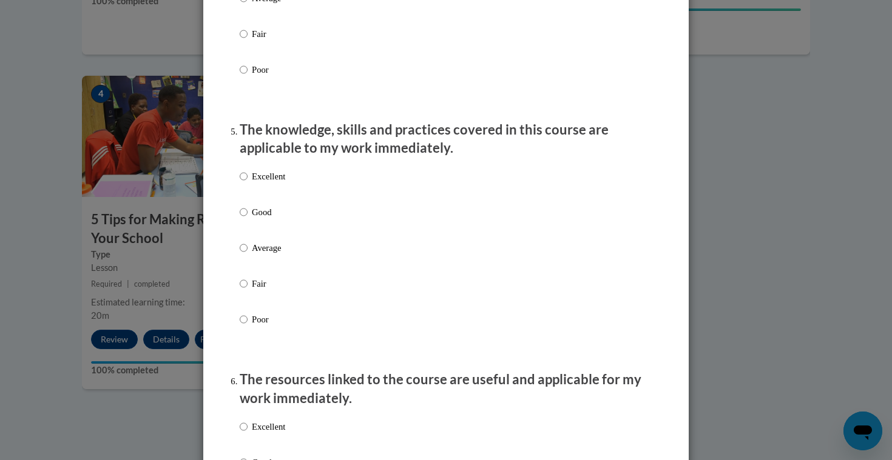
scroll to position [1019, 0]
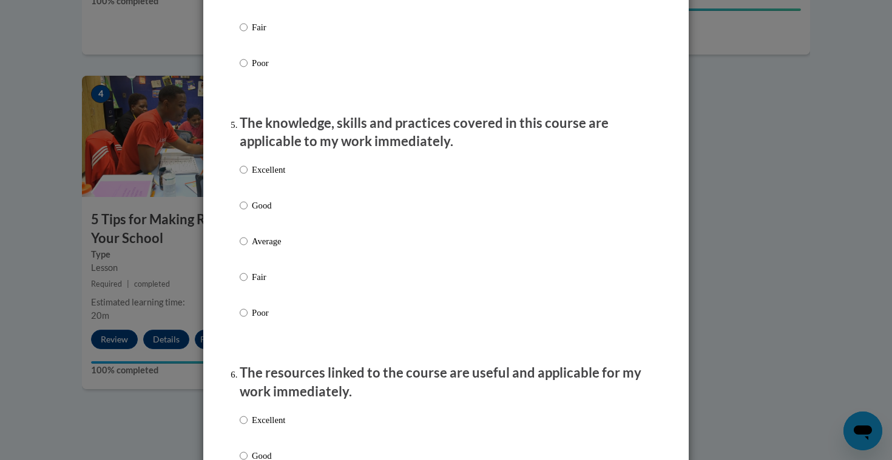
click at [271, 177] on p "Excellent" at bounding box center [268, 169] width 33 height 13
click at [248, 177] on input "Excellent" at bounding box center [244, 169] width 8 height 13
radio input "true"
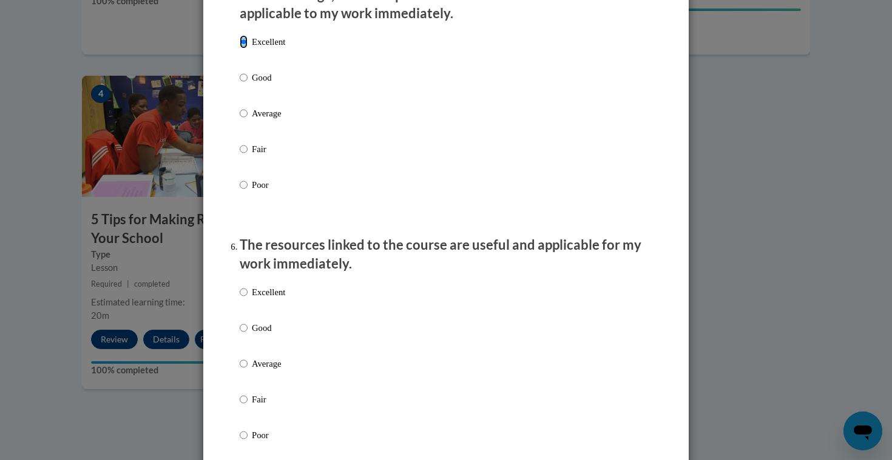
scroll to position [1151, 0]
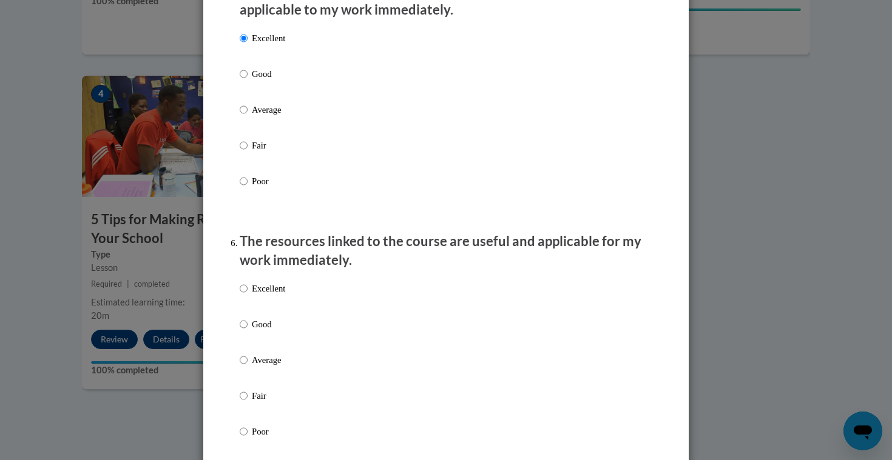
click at [272, 81] on p "Good" at bounding box center [268, 73] width 33 height 13
click at [248, 81] on input "Good" at bounding box center [244, 73] width 8 height 13
radio input "true"
click at [288, 50] on div "Excellent Good Average Fair Poor" at bounding box center [446, 124] width 413 height 198
click at [278, 45] on p "Excellent" at bounding box center [268, 38] width 33 height 13
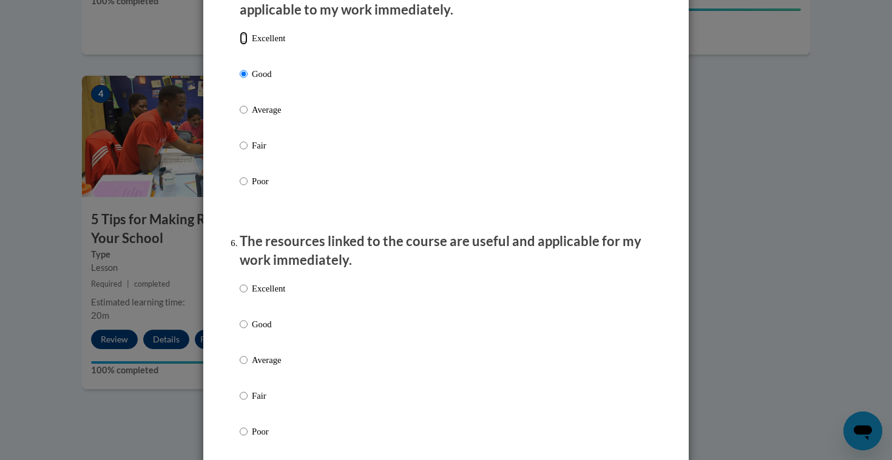
click at [248, 45] on input "Excellent" at bounding box center [244, 38] width 8 height 13
radio input "true"
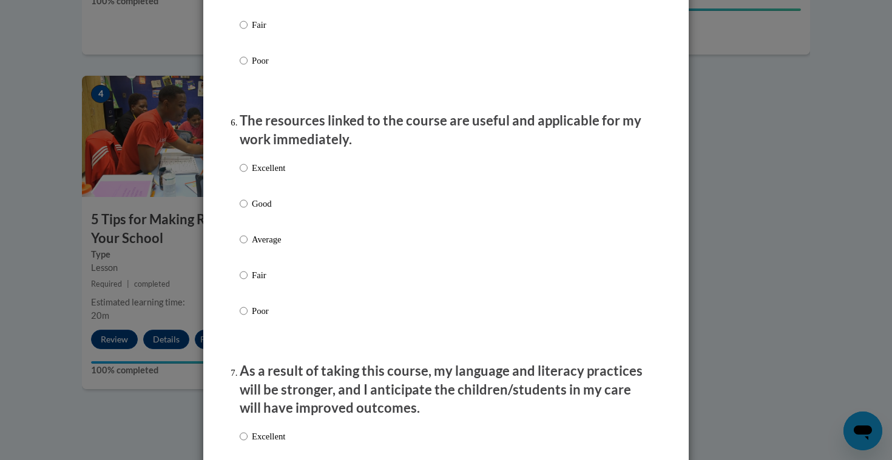
scroll to position [1273, 0]
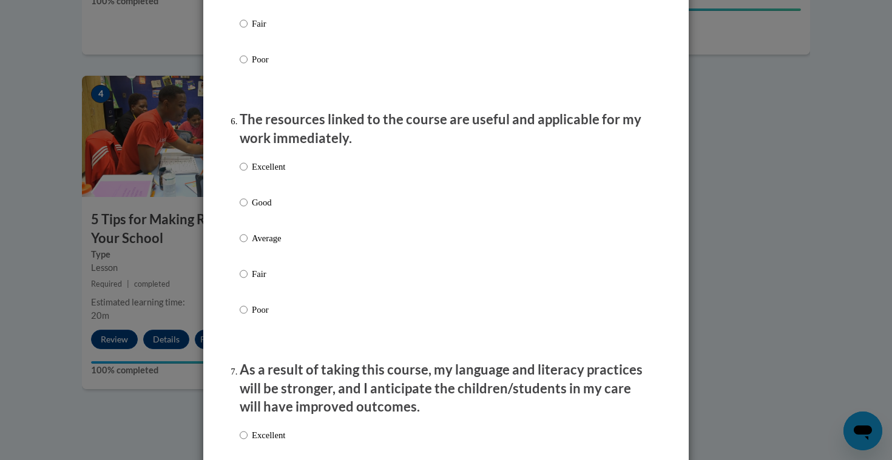
click at [277, 173] on p "Excellent" at bounding box center [268, 166] width 33 height 13
click at [248, 173] on input "Excellent" at bounding box center [244, 166] width 8 height 13
radio input "true"
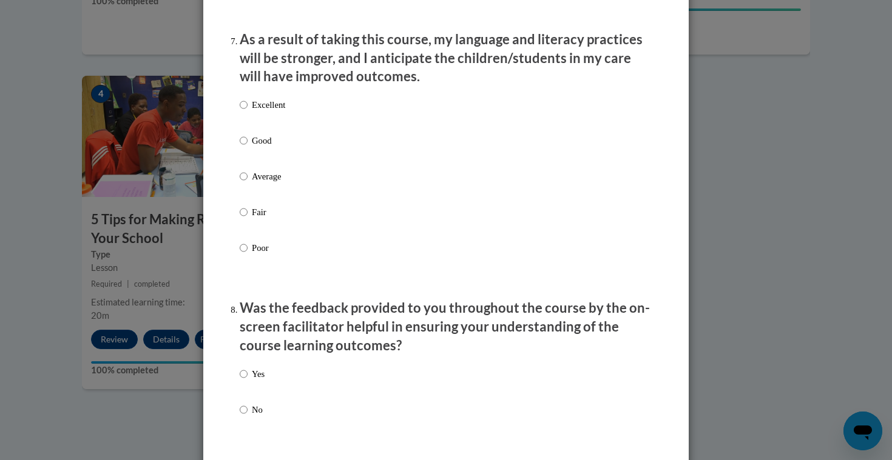
scroll to position [1605, 0]
click at [271, 182] on p "Average" at bounding box center [268, 175] width 33 height 13
click at [248, 182] on input "Average" at bounding box center [244, 175] width 8 height 13
radio input "true"
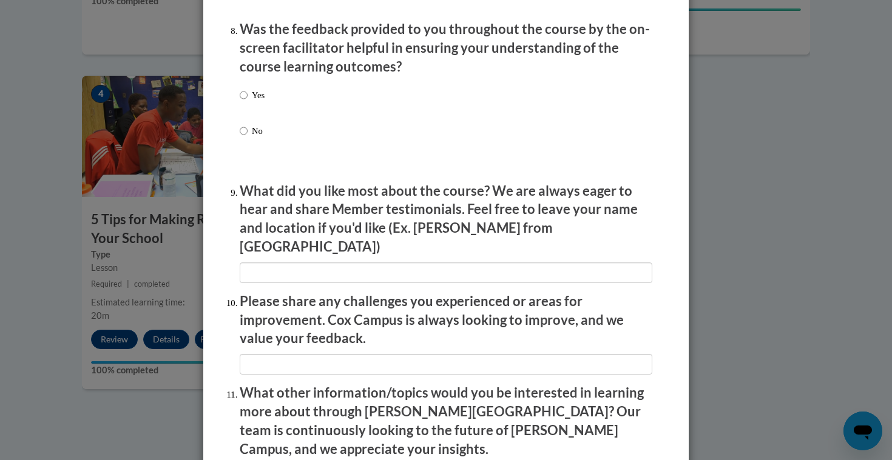
scroll to position [1883, 0]
click at [254, 101] on p "Yes" at bounding box center [258, 94] width 13 height 13
click at [248, 101] on input "Yes" at bounding box center [244, 94] width 8 height 13
radio input "true"
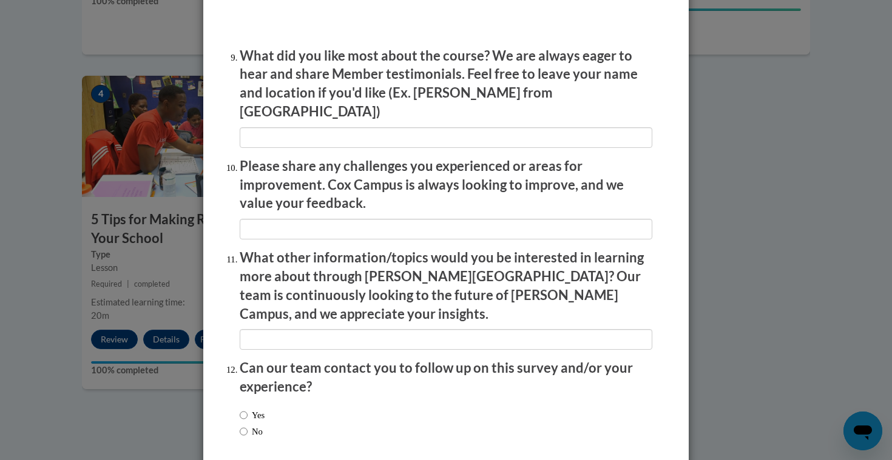
scroll to position [2025, 0]
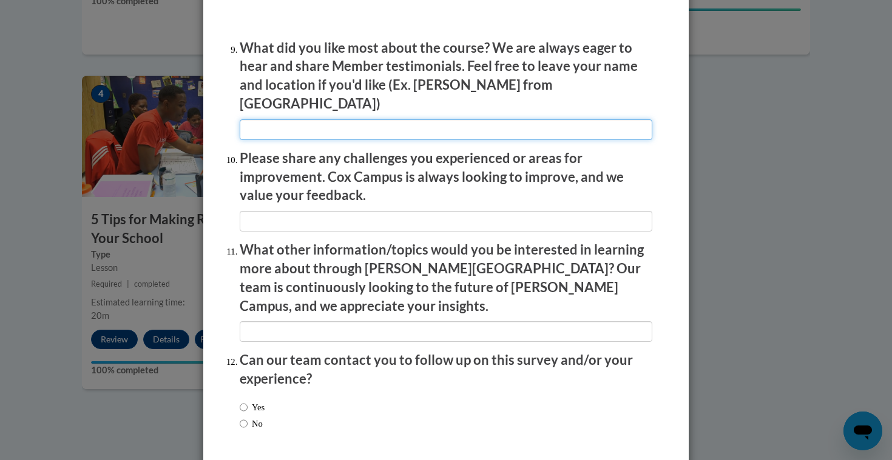
click at [271, 125] on input "textbox" at bounding box center [446, 130] width 413 height 21
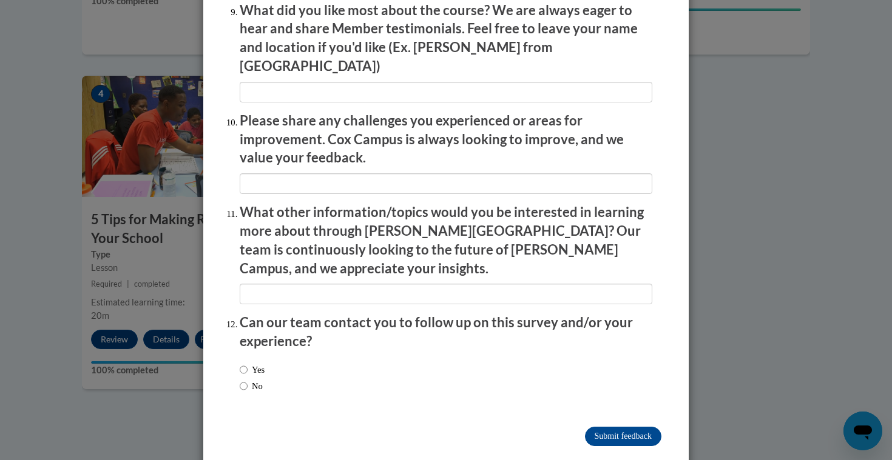
click at [253, 380] on label "No" at bounding box center [251, 386] width 23 height 13
click at [248, 380] on input "No" at bounding box center [244, 386] width 8 height 13
radio input "true"
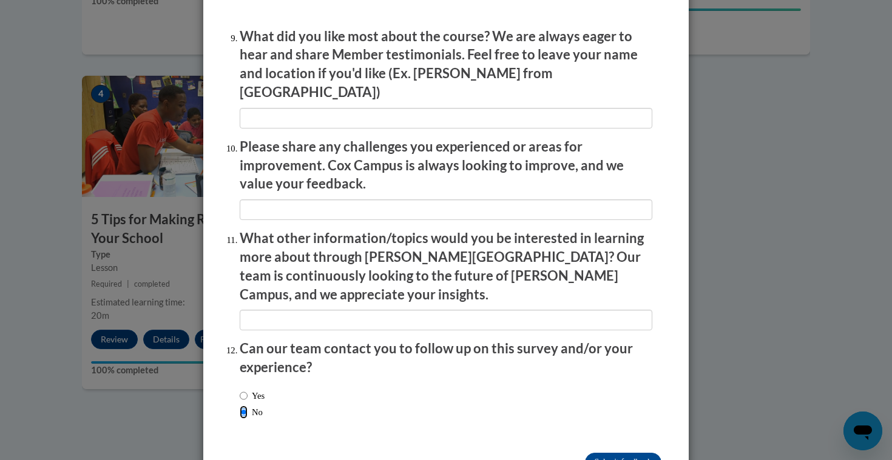
scroll to position [2036, 0]
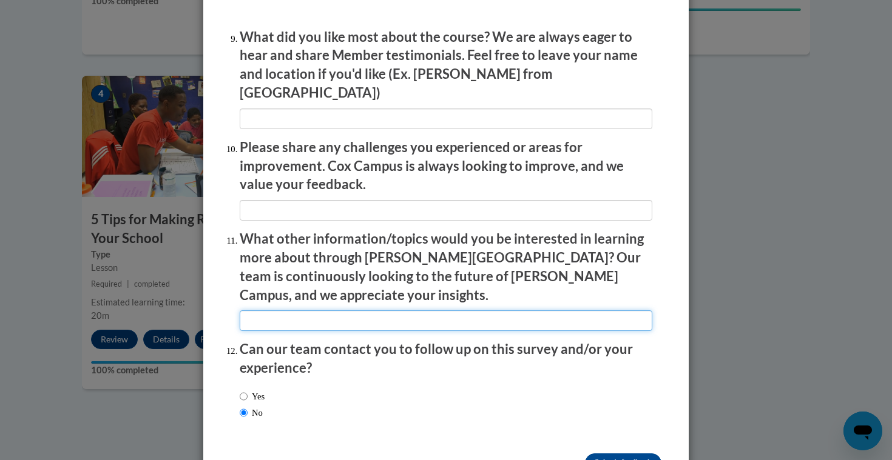
click at [315, 311] on input "textbox" at bounding box center [446, 321] width 413 height 21
type input "Collaborative team work"
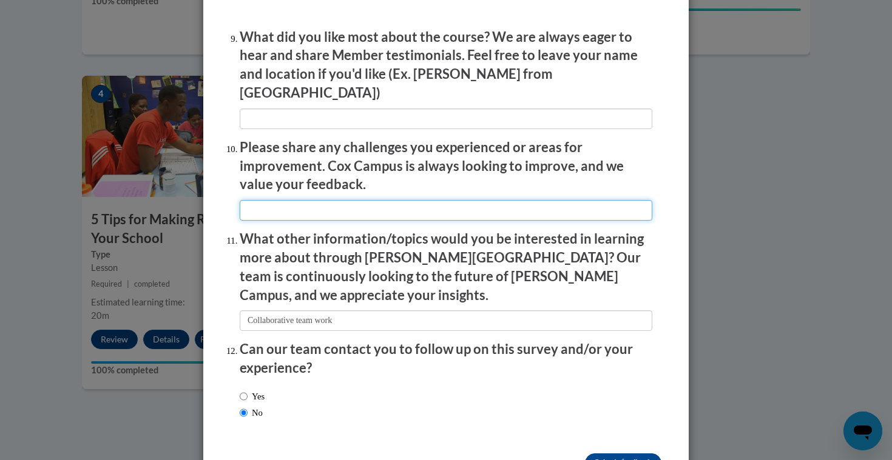
click at [345, 200] on input "textbox" at bounding box center [446, 210] width 413 height 21
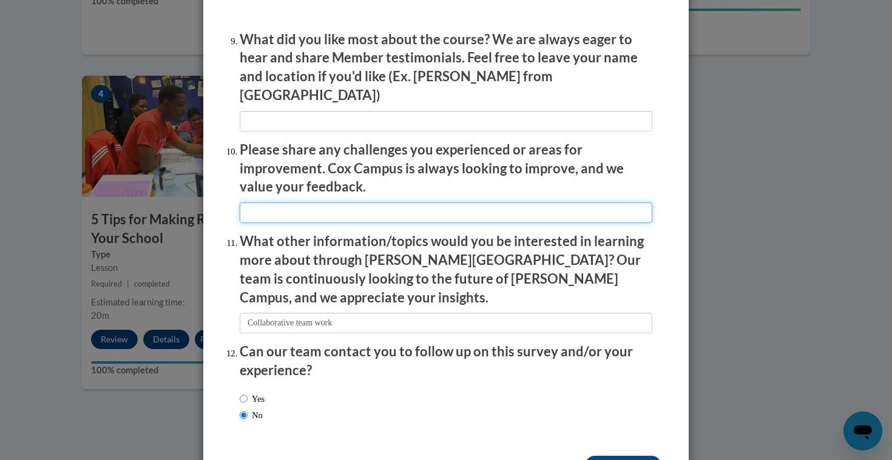
scroll to position [2029, 0]
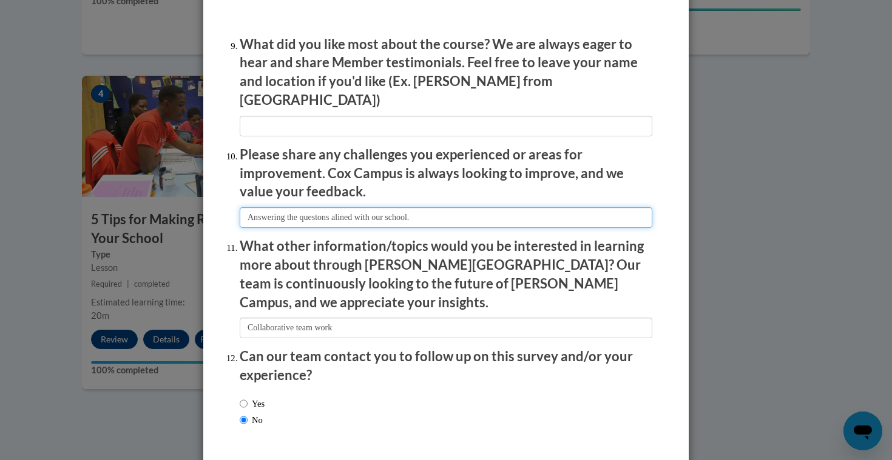
click at [325, 210] on input "textbox" at bounding box center [446, 217] width 413 height 21
type input "Answering the questions alined with our school."
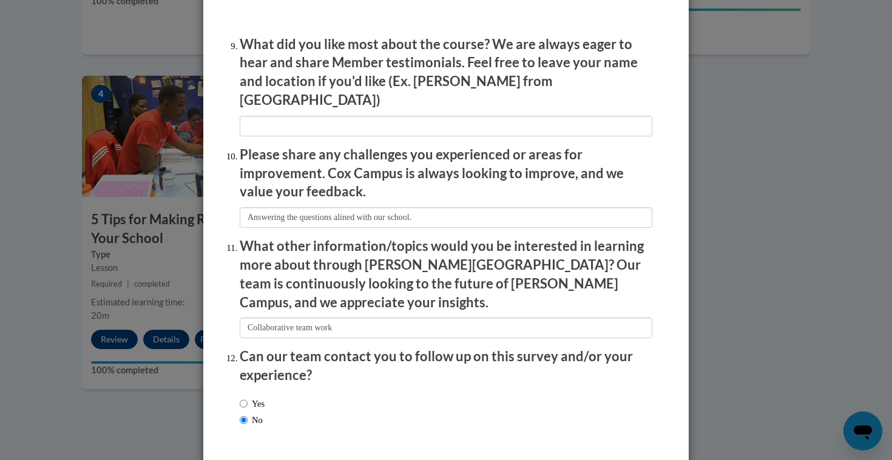
click at [358, 103] on li "What did you like most about the course? We are always eager to hear and share …" at bounding box center [446, 85] width 413 height 101
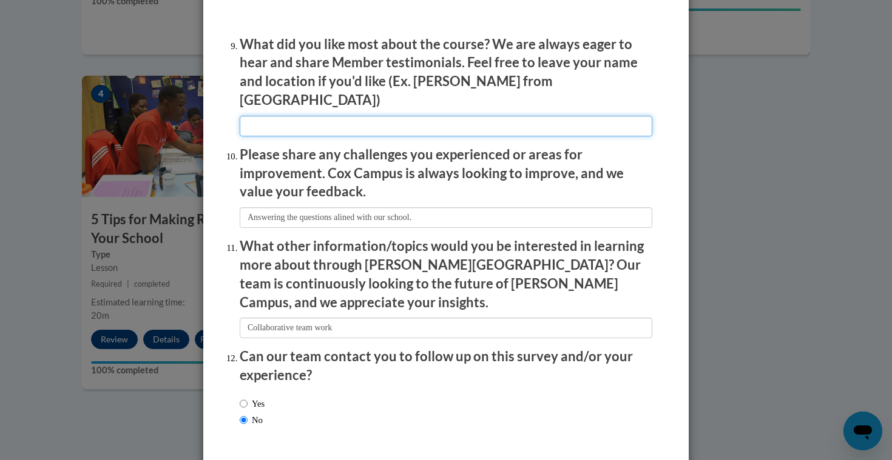
click at [358, 116] on input "textbox" at bounding box center [446, 126] width 413 height 21
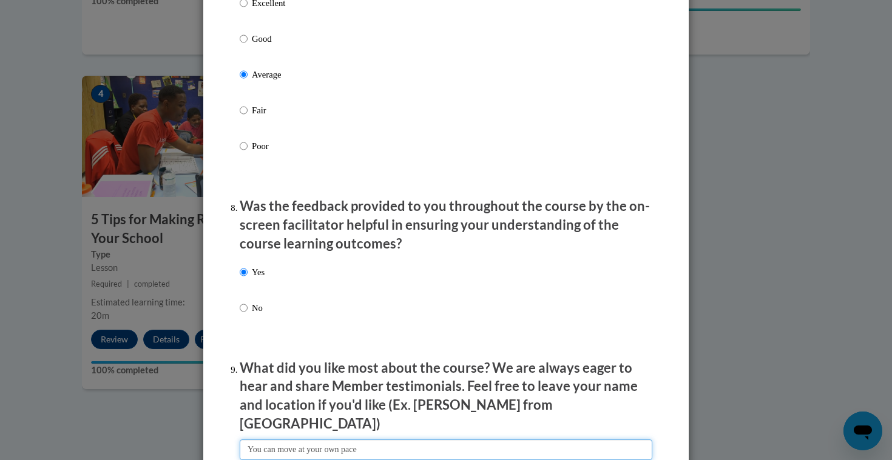
scroll to position [2063, 0]
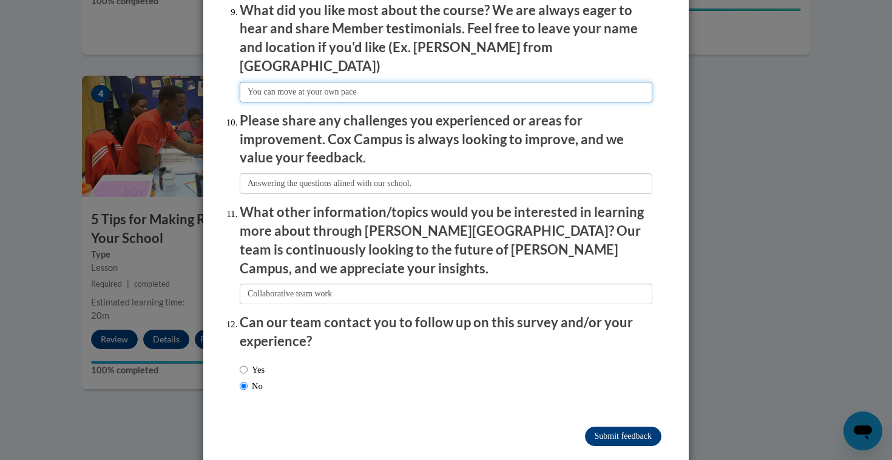
type input "You can move at your own pace"
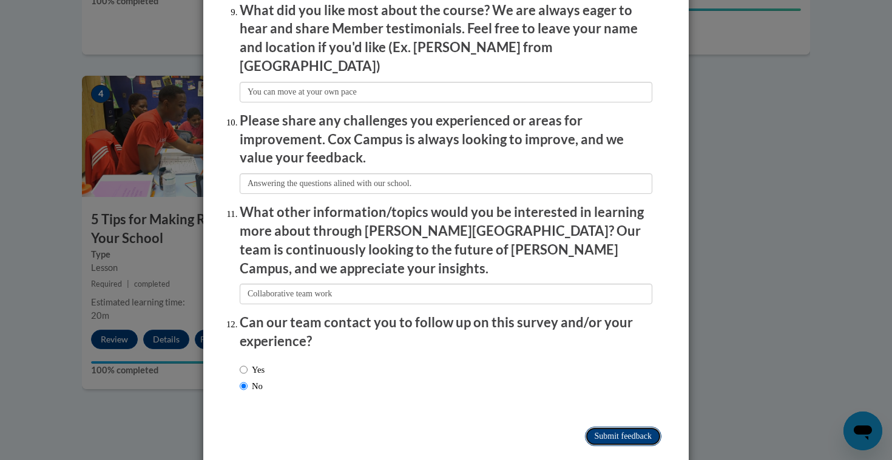
click at [604, 427] on input "Submit feedback" at bounding box center [623, 436] width 76 height 19
